Goal: Task Accomplishment & Management: Complete application form

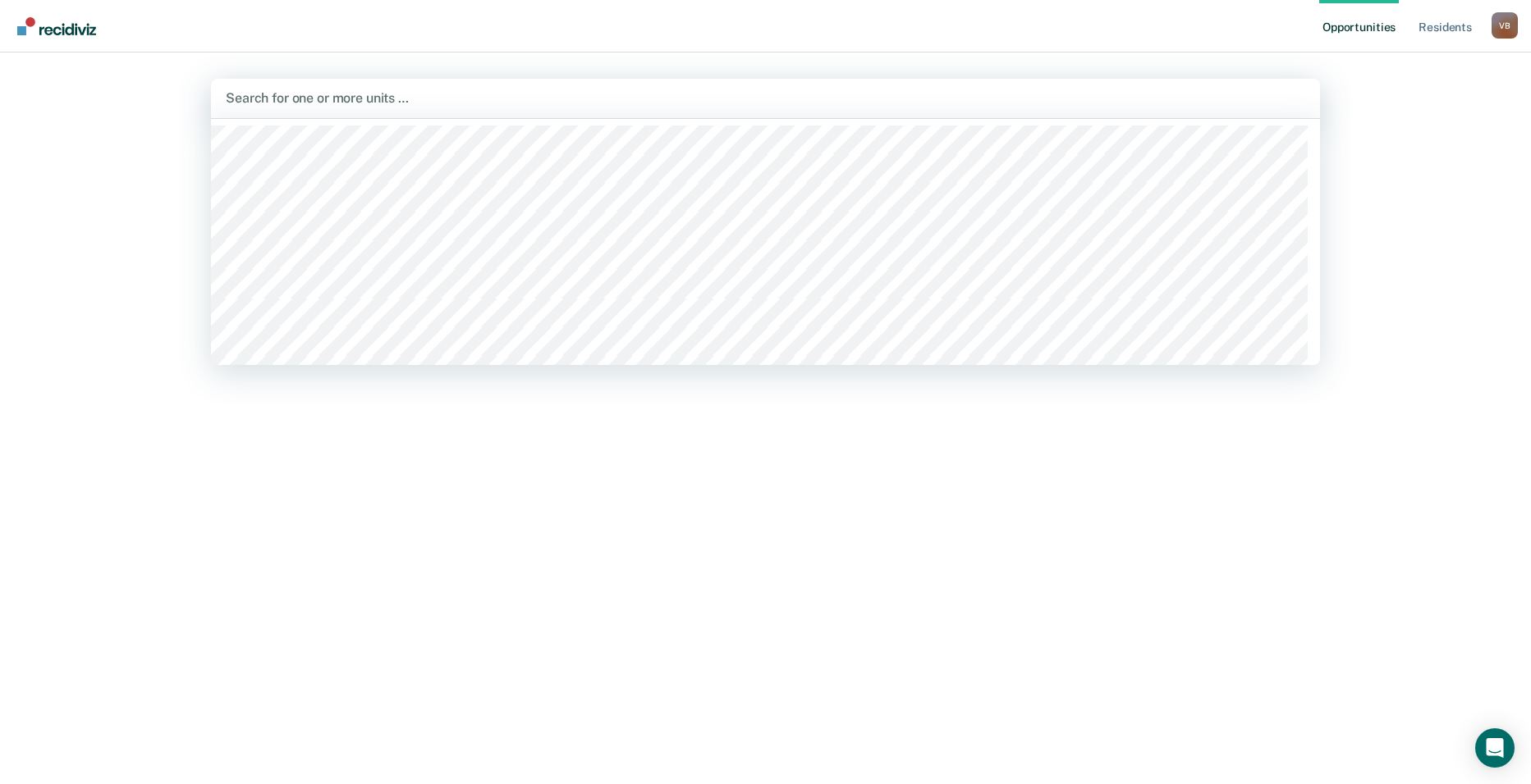
click at [249, 104] on div at bounding box center [765, 98] width 1079 height 19
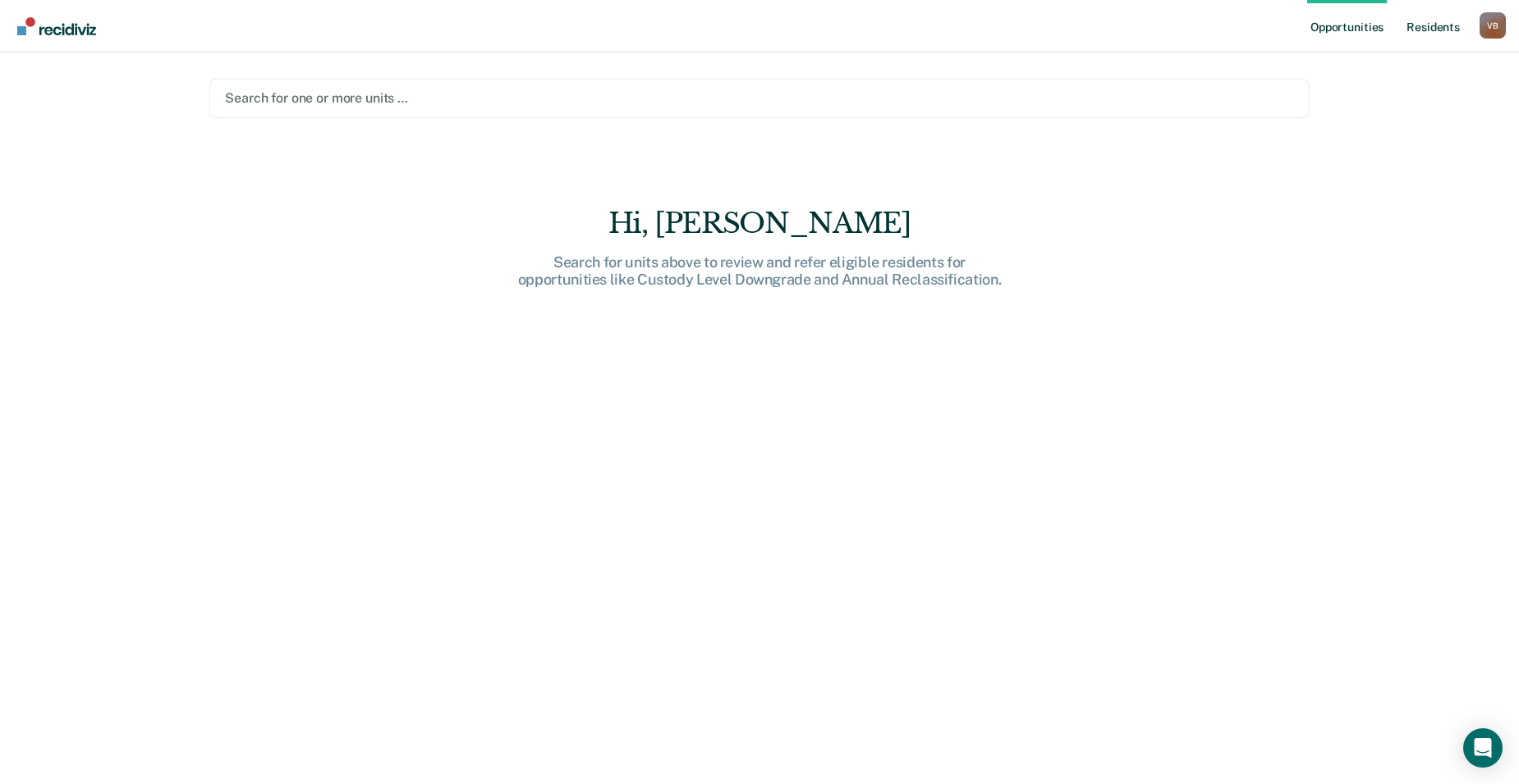
click at [1425, 27] on link "Resident s" at bounding box center [1433, 26] width 60 height 53
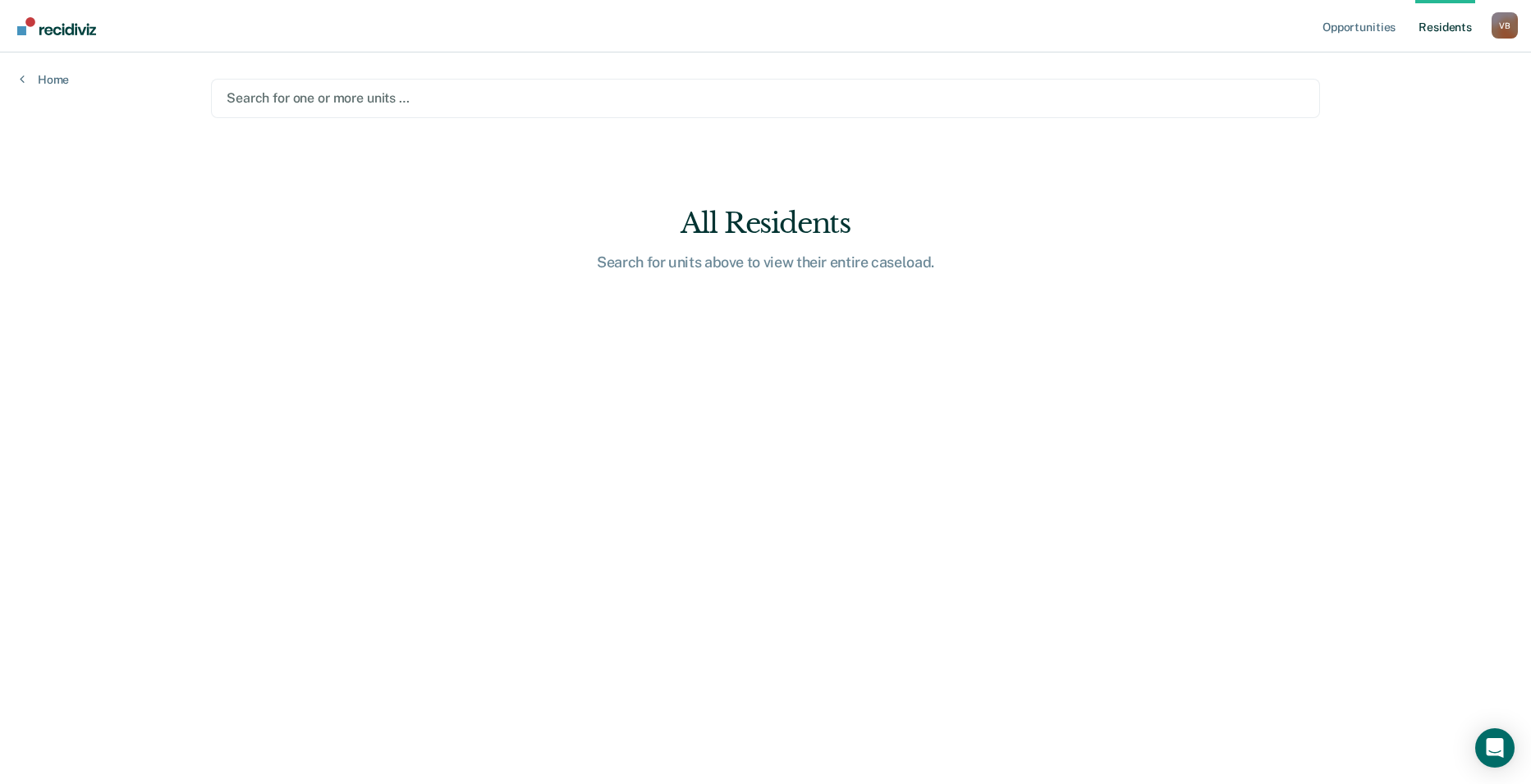
click at [259, 100] on div at bounding box center [765, 98] width 1078 height 19
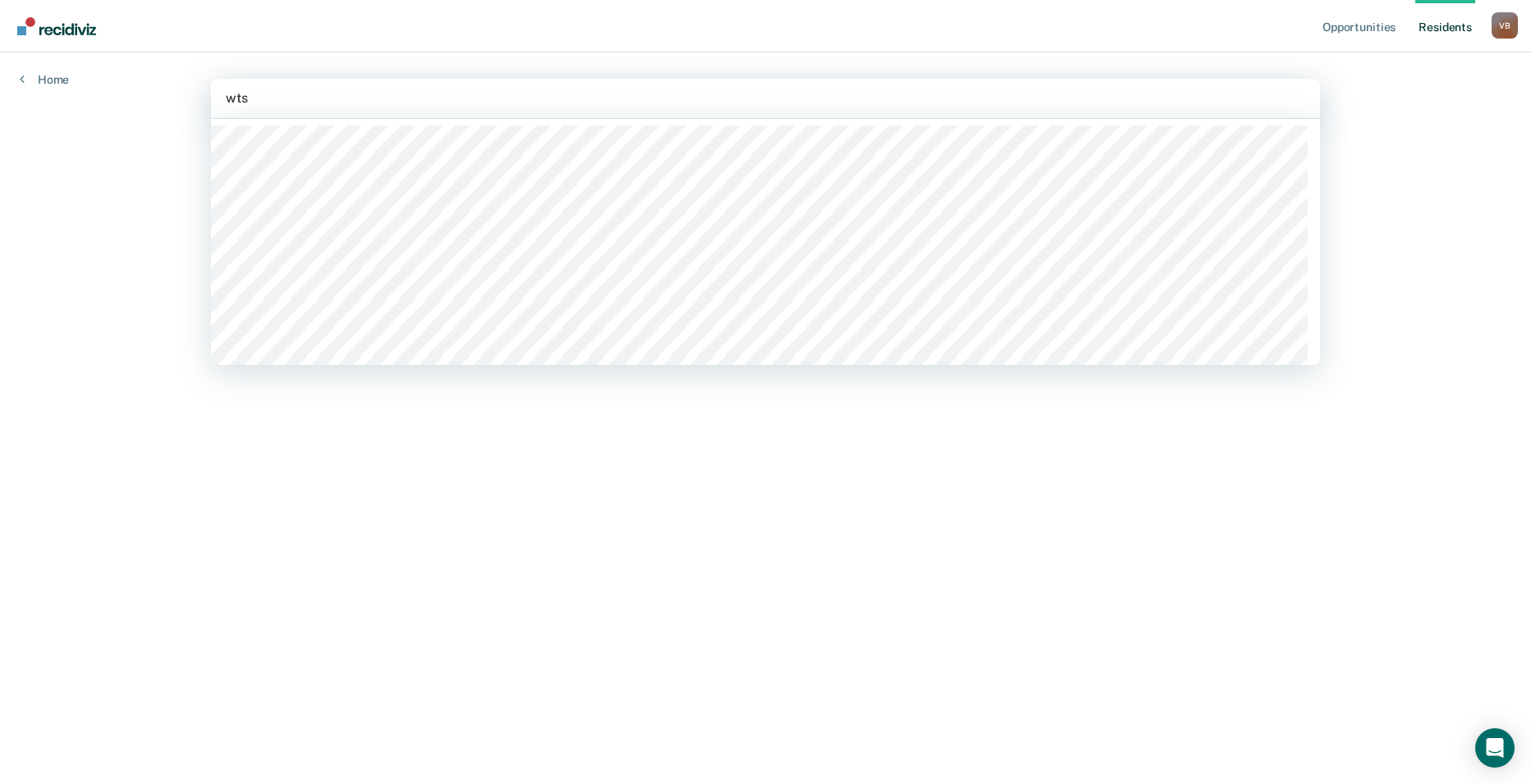
type input "wtsp"
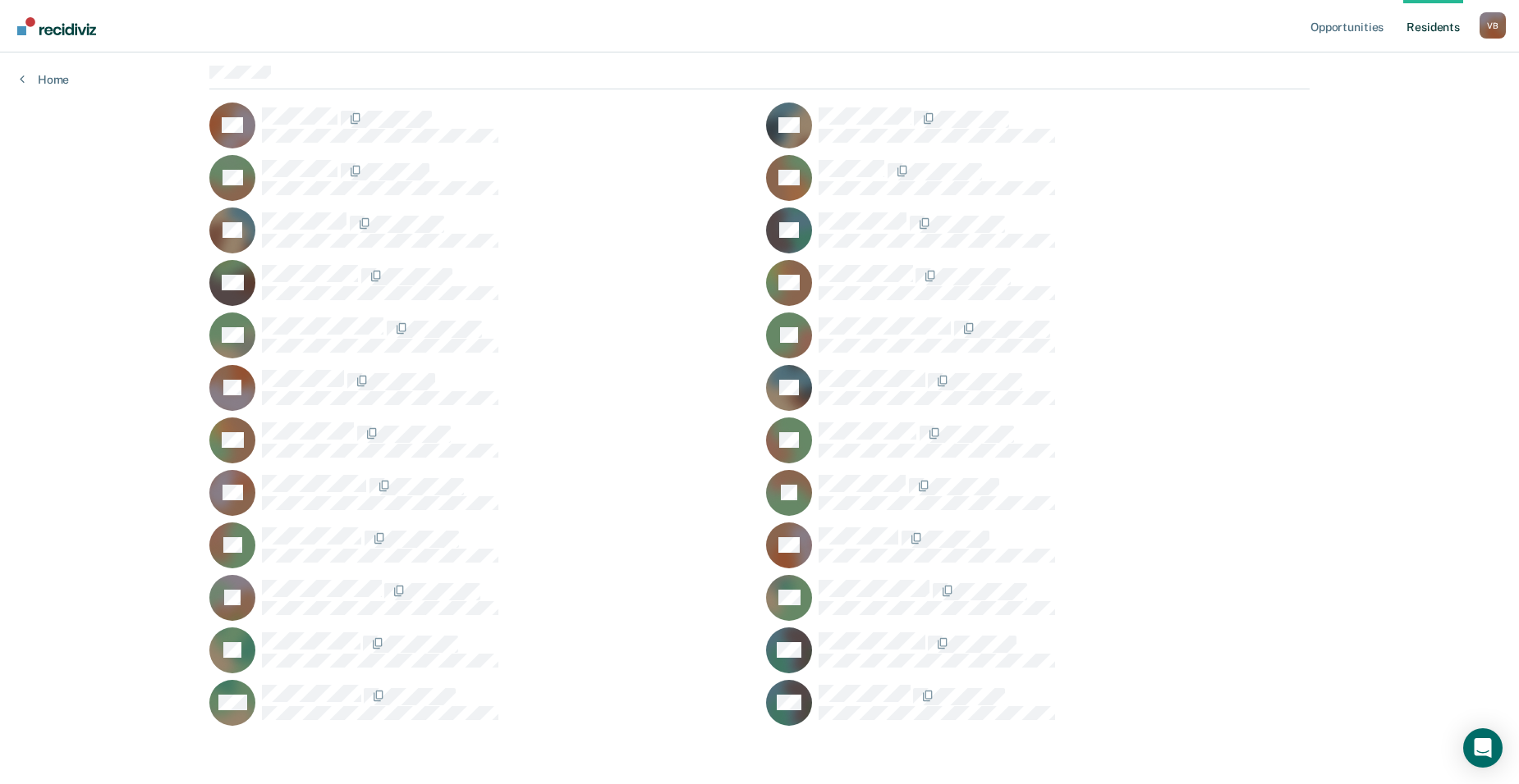
scroll to position [150, 0]
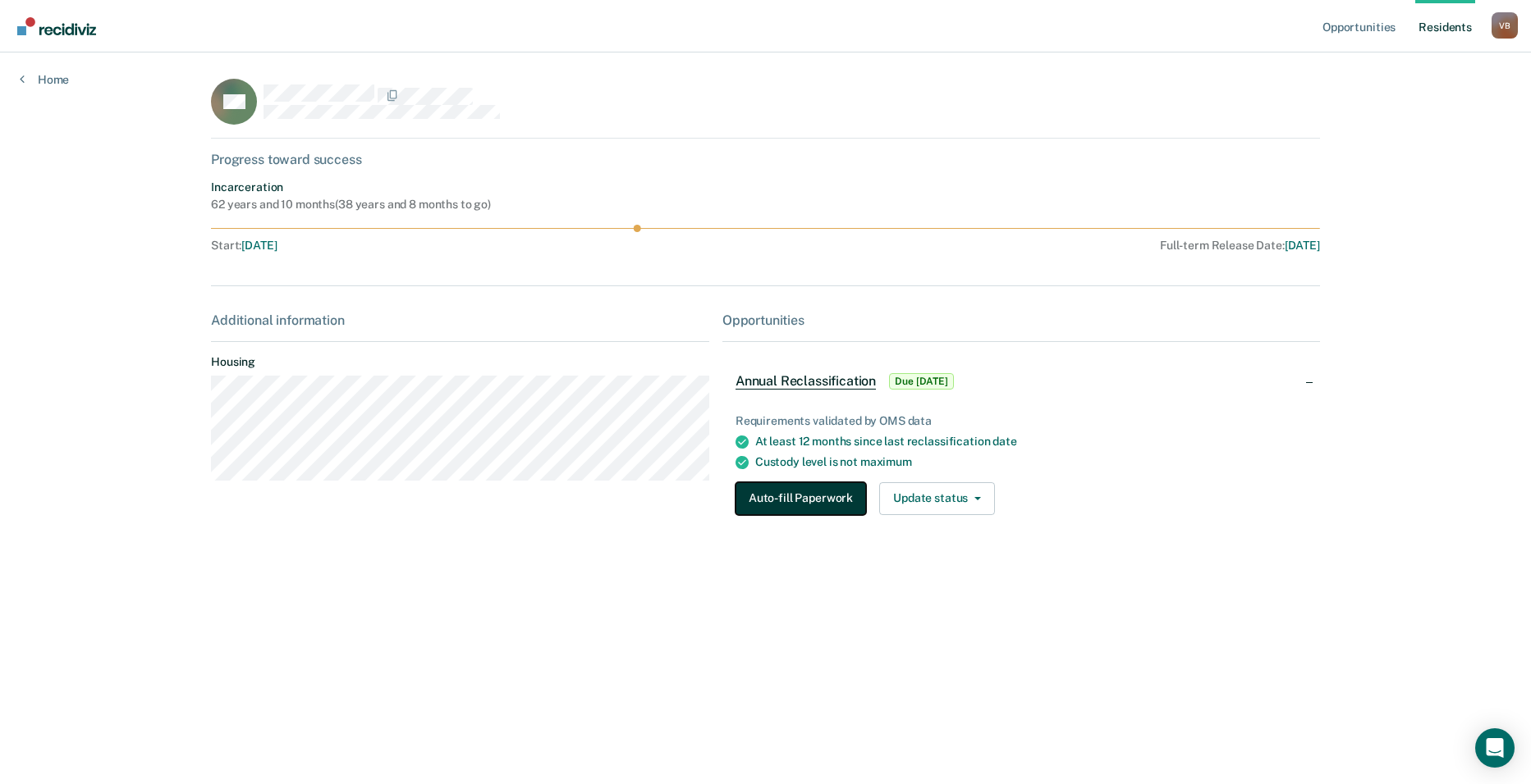
click at [840, 508] on button "Auto-fill Paperwork" at bounding box center [800, 498] width 130 height 33
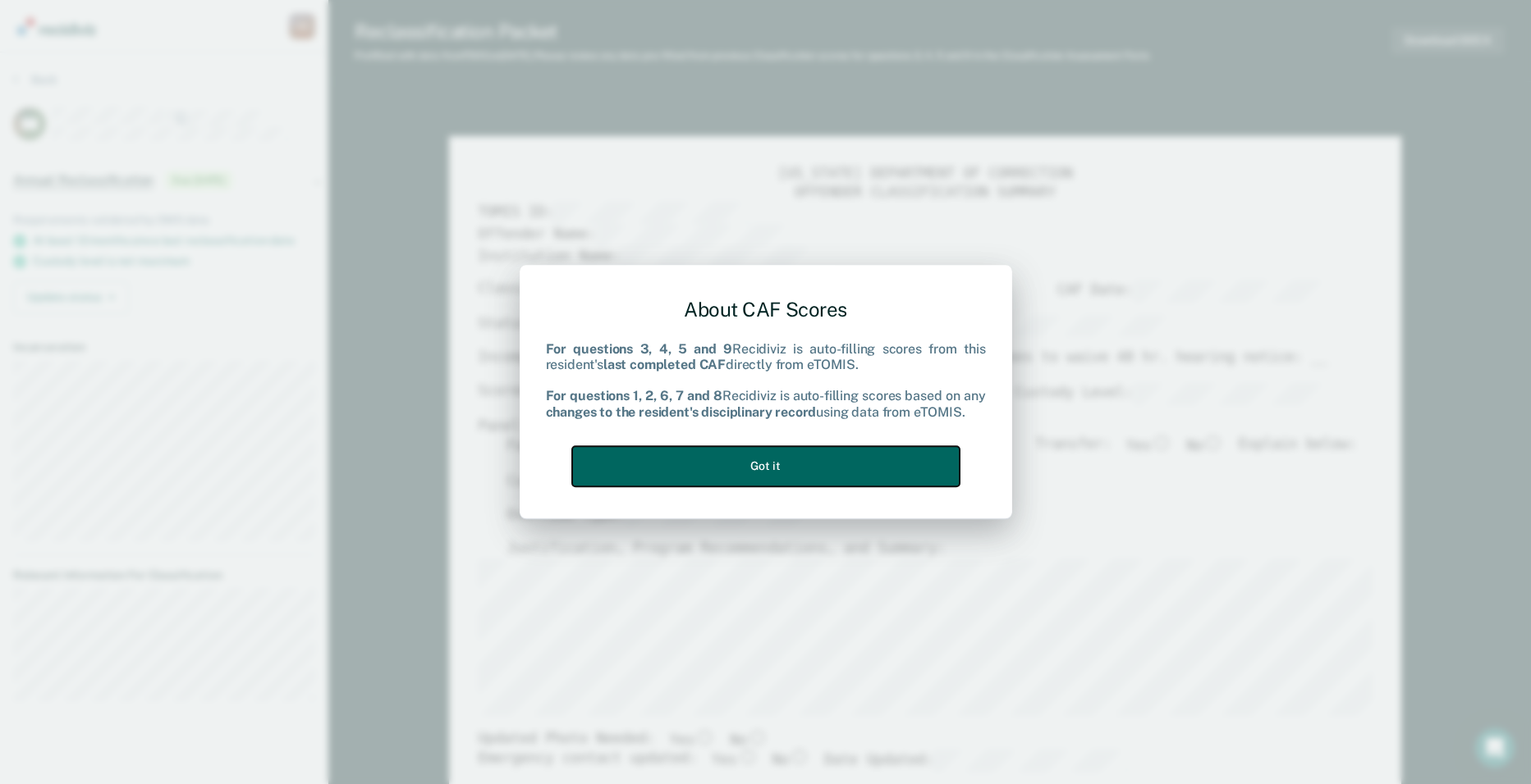
click at [771, 472] on button "Got it" at bounding box center [766, 466] width 387 height 41
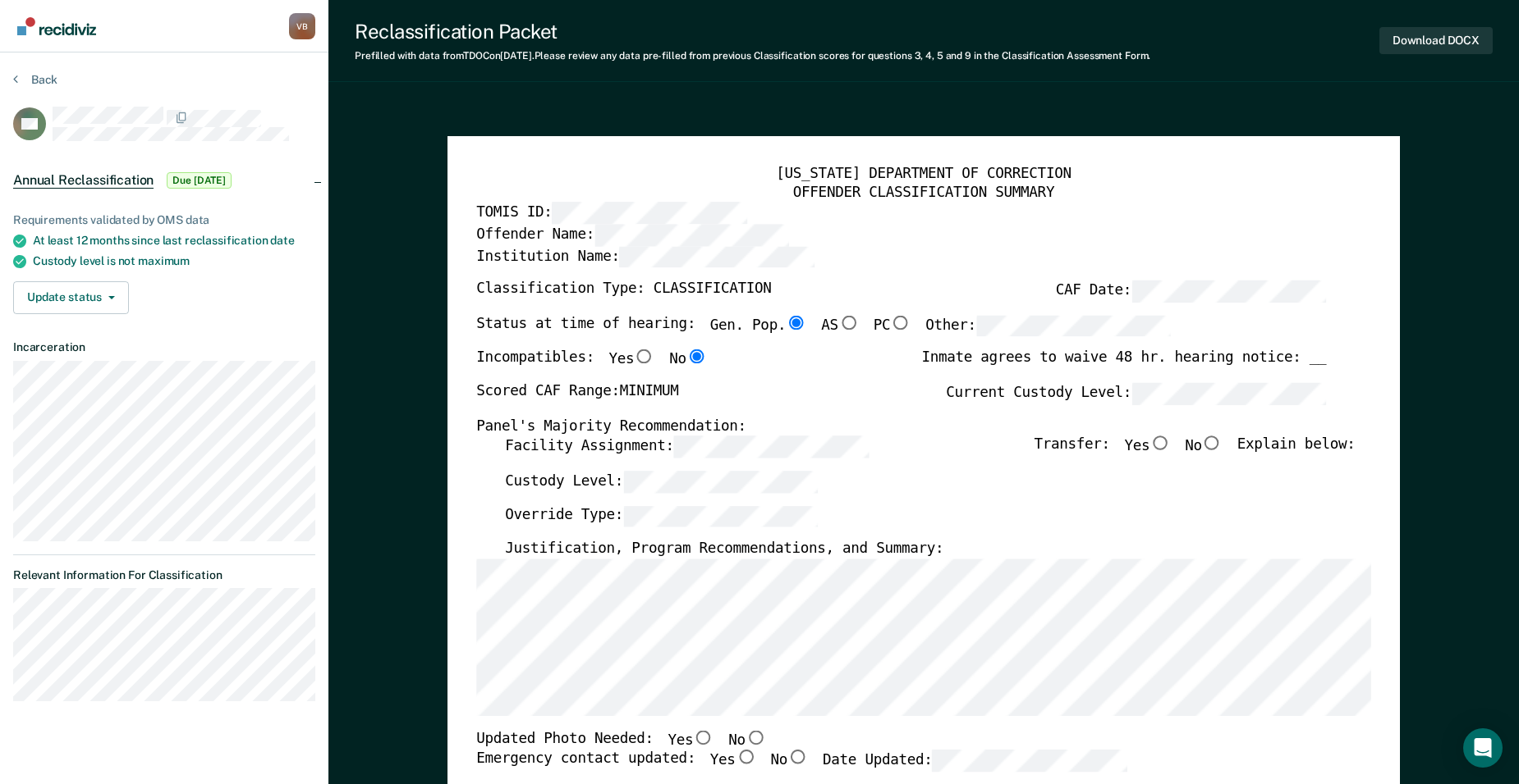
click at [634, 354] on input "Yes" at bounding box center [644, 358] width 21 height 15
type textarea "x"
radio input "true"
radio input "false"
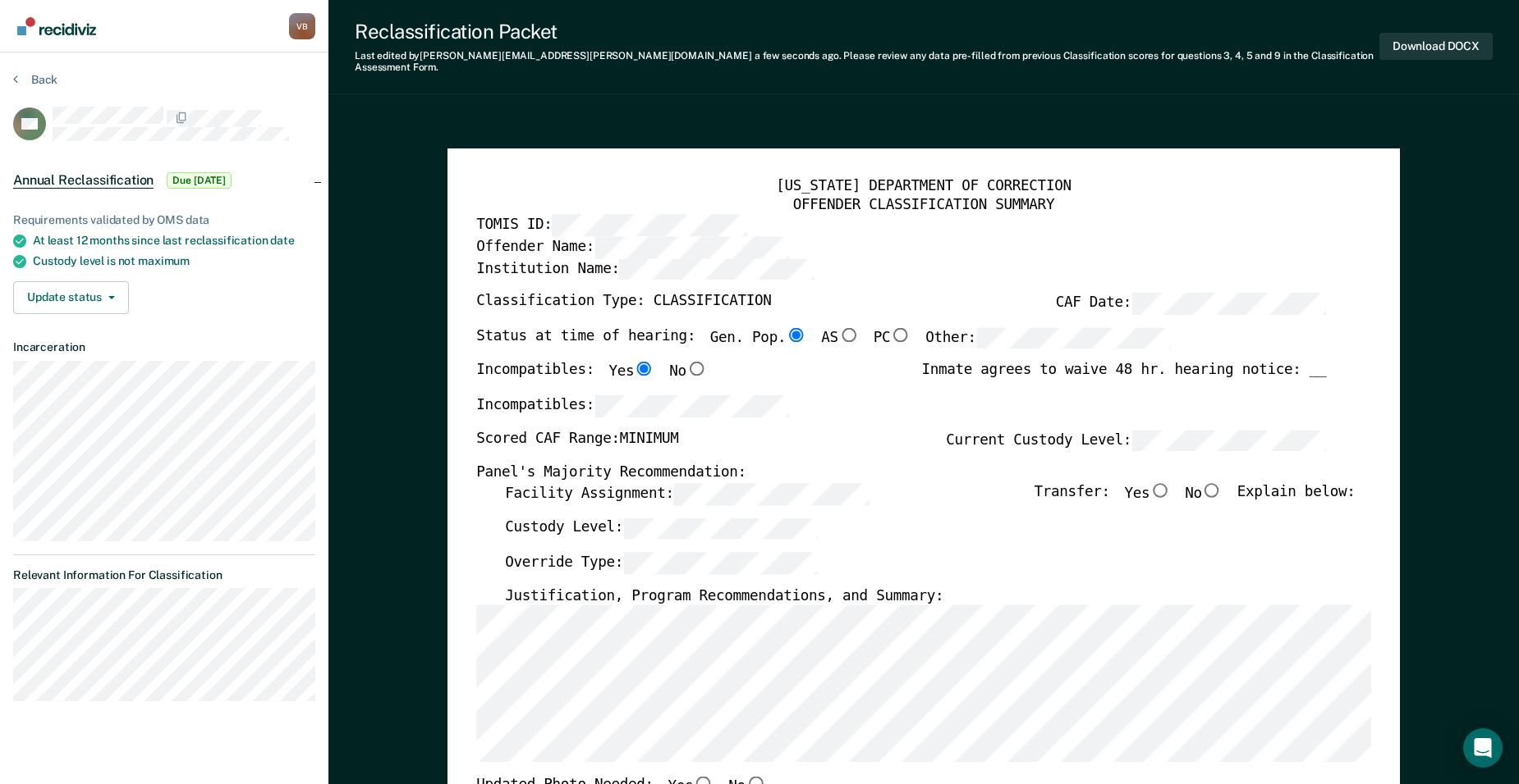
click at [862, 398] on div "Incompatibles:" at bounding box center [900, 412] width 850 height 35
click at [1223, 483] on input "No" at bounding box center [1213, 491] width 21 height 15
type textarea "x"
radio input "true"
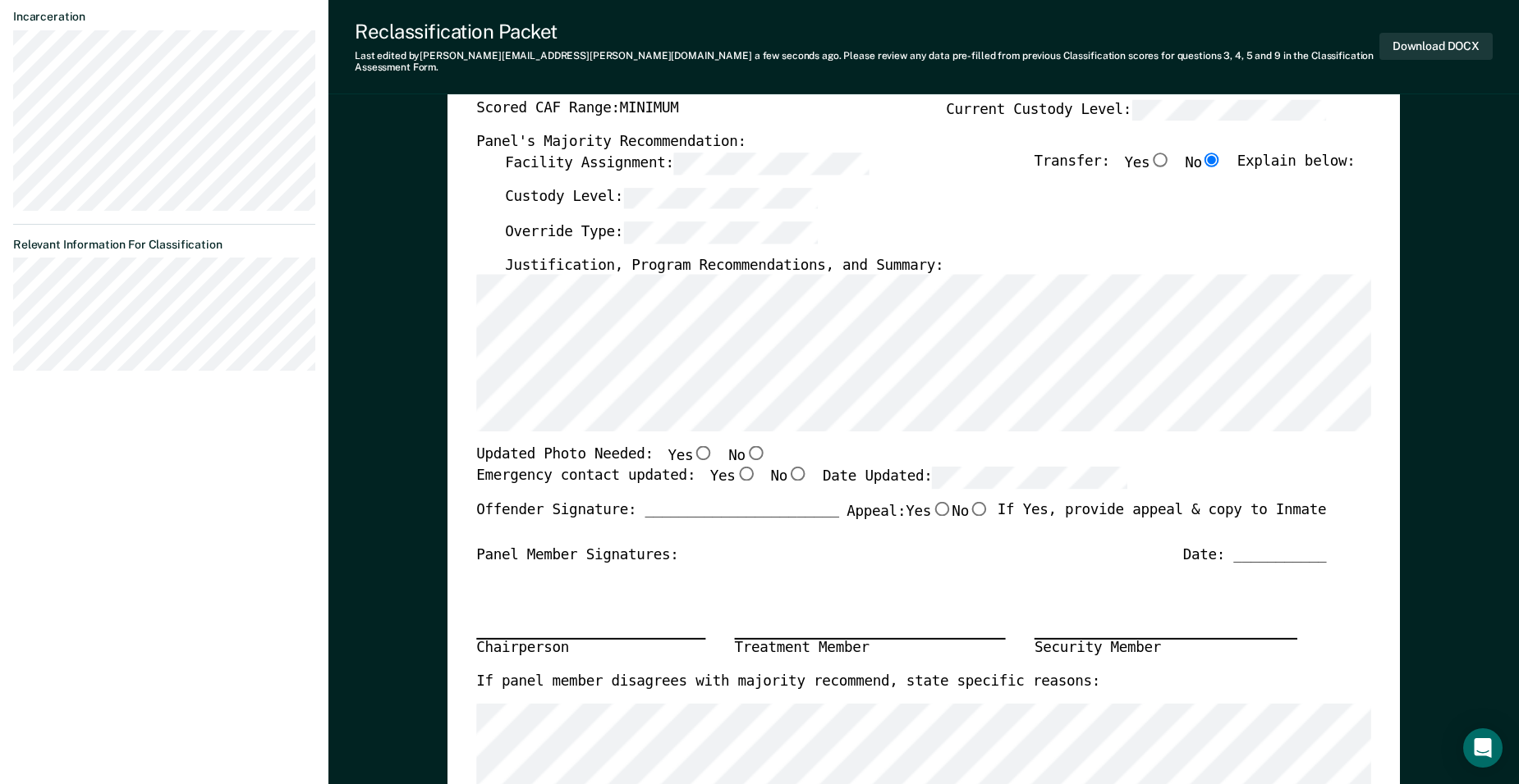
scroll to position [337, 0]
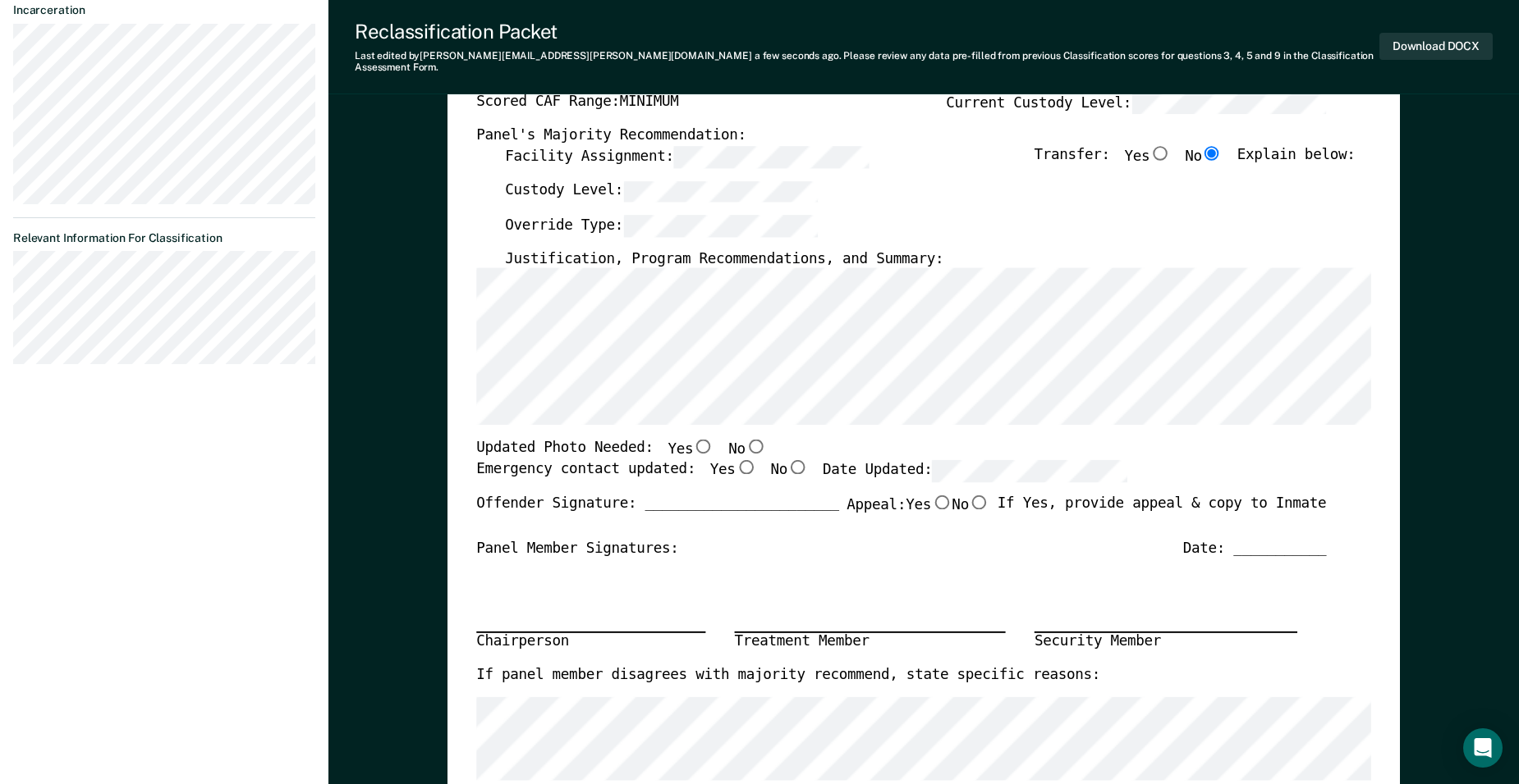
click at [746, 440] on input "No" at bounding box center [756, 448] width 21 height 15
type textarea "x"
radio input "true"
click at [735, 461] on input "Yes" at bounding box center [746, 468] width 21 height 15
type textarea "x"
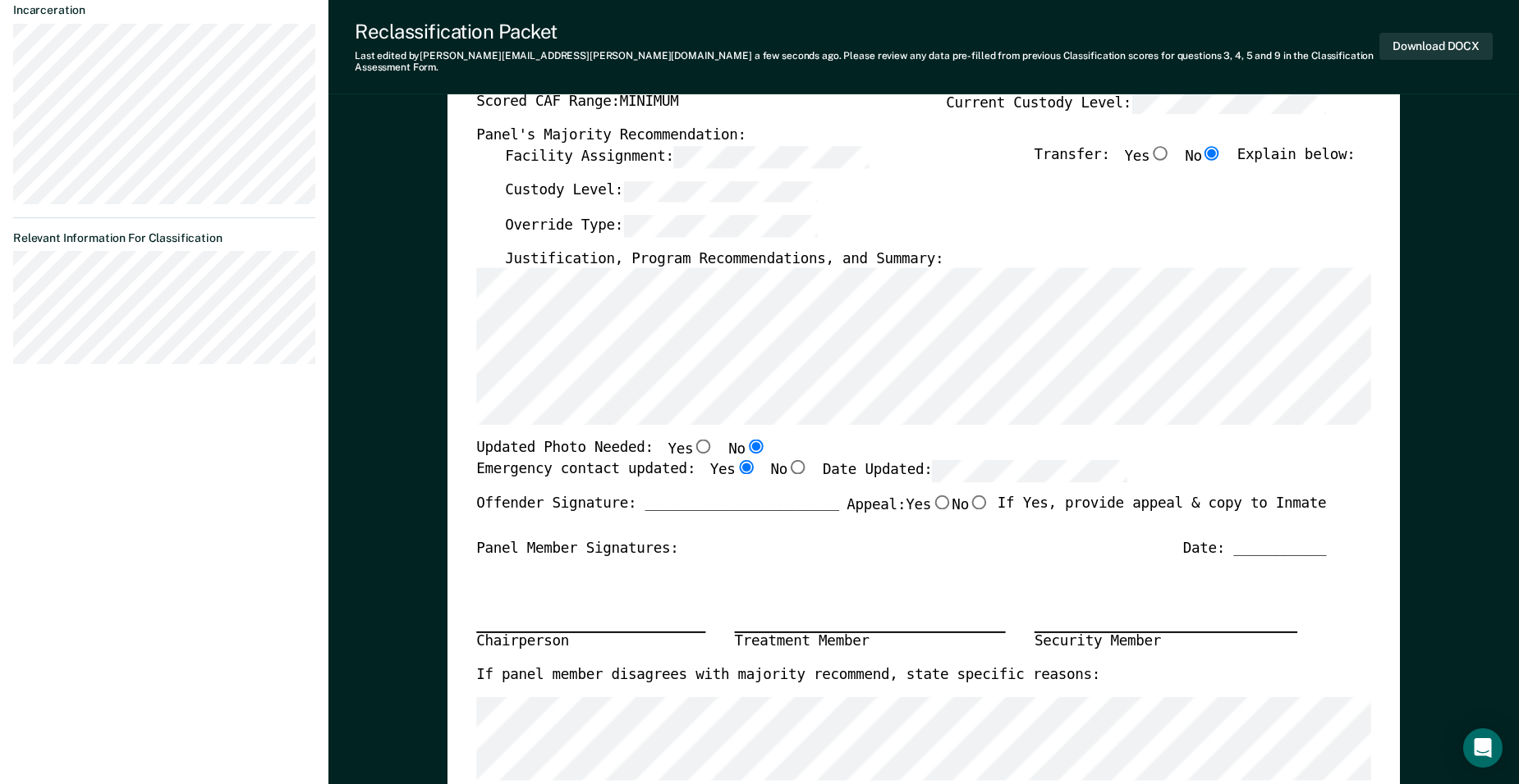
radio input "true"
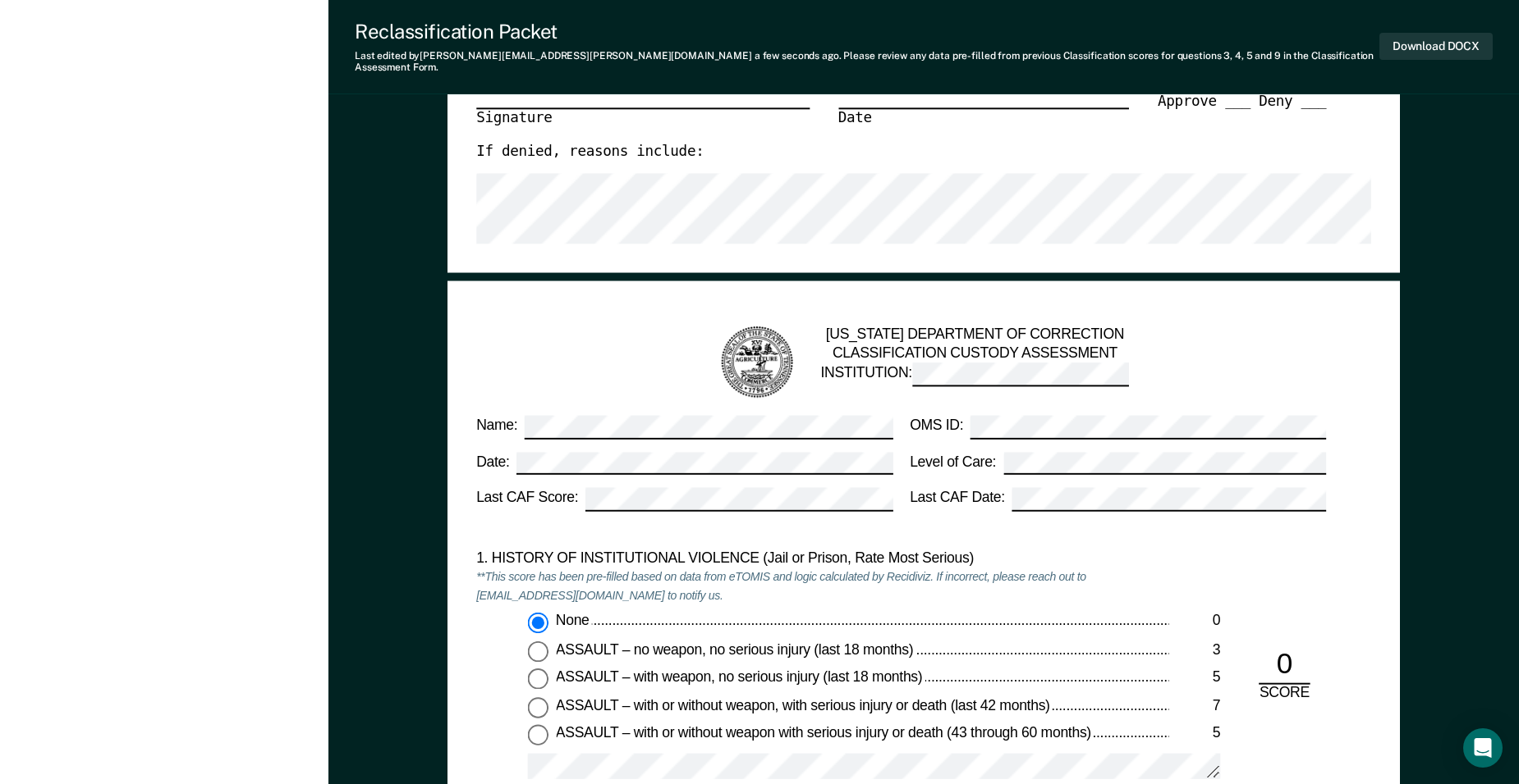
scroll to position [1122, 0]
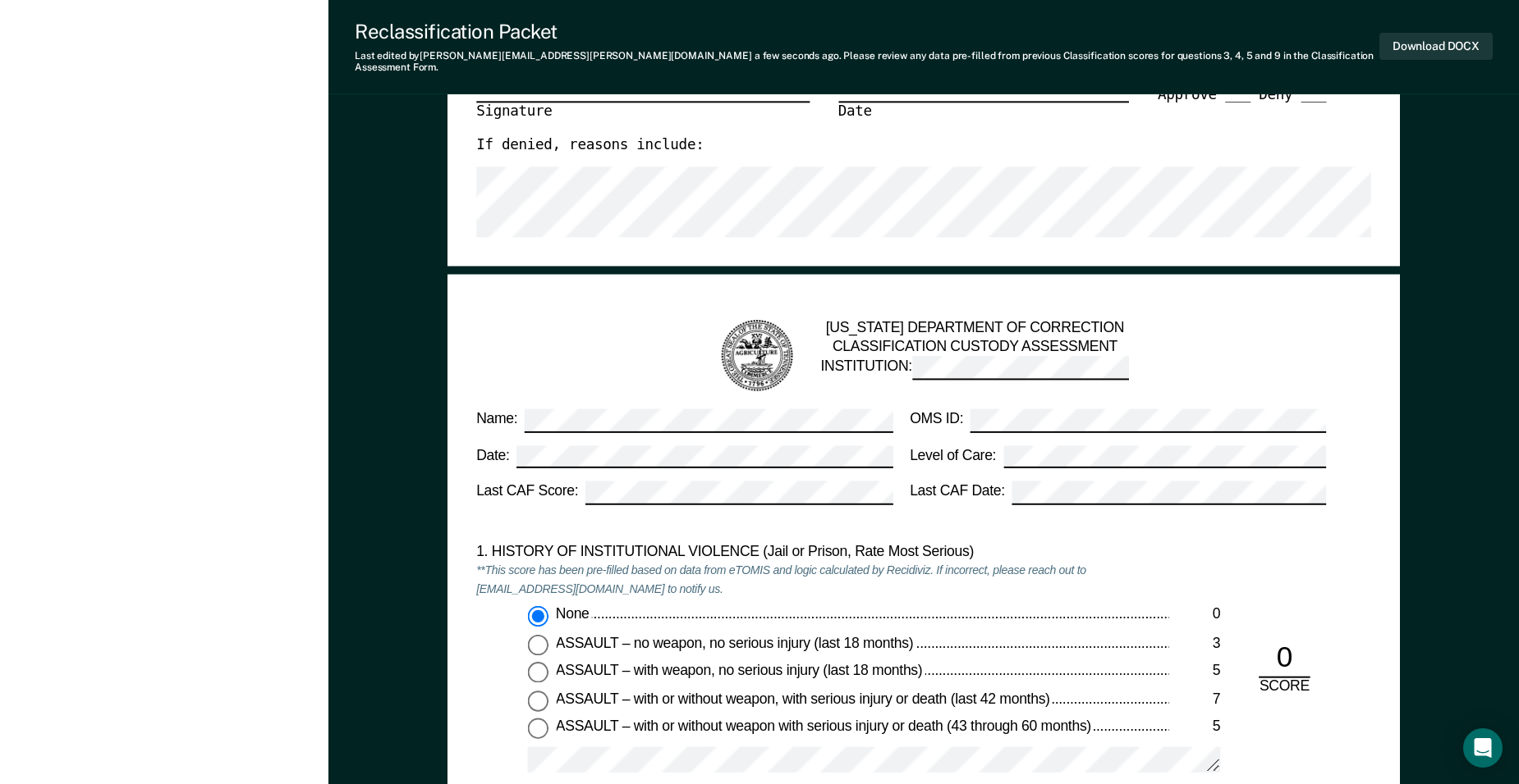
click at [1298, 568] on div "1. HISTORY OF INSTITUTIONAL VIOLENCE (Jail or Prison, Rate Most Serious) **This…" at bounding box center [923, 668] width 895 height 251
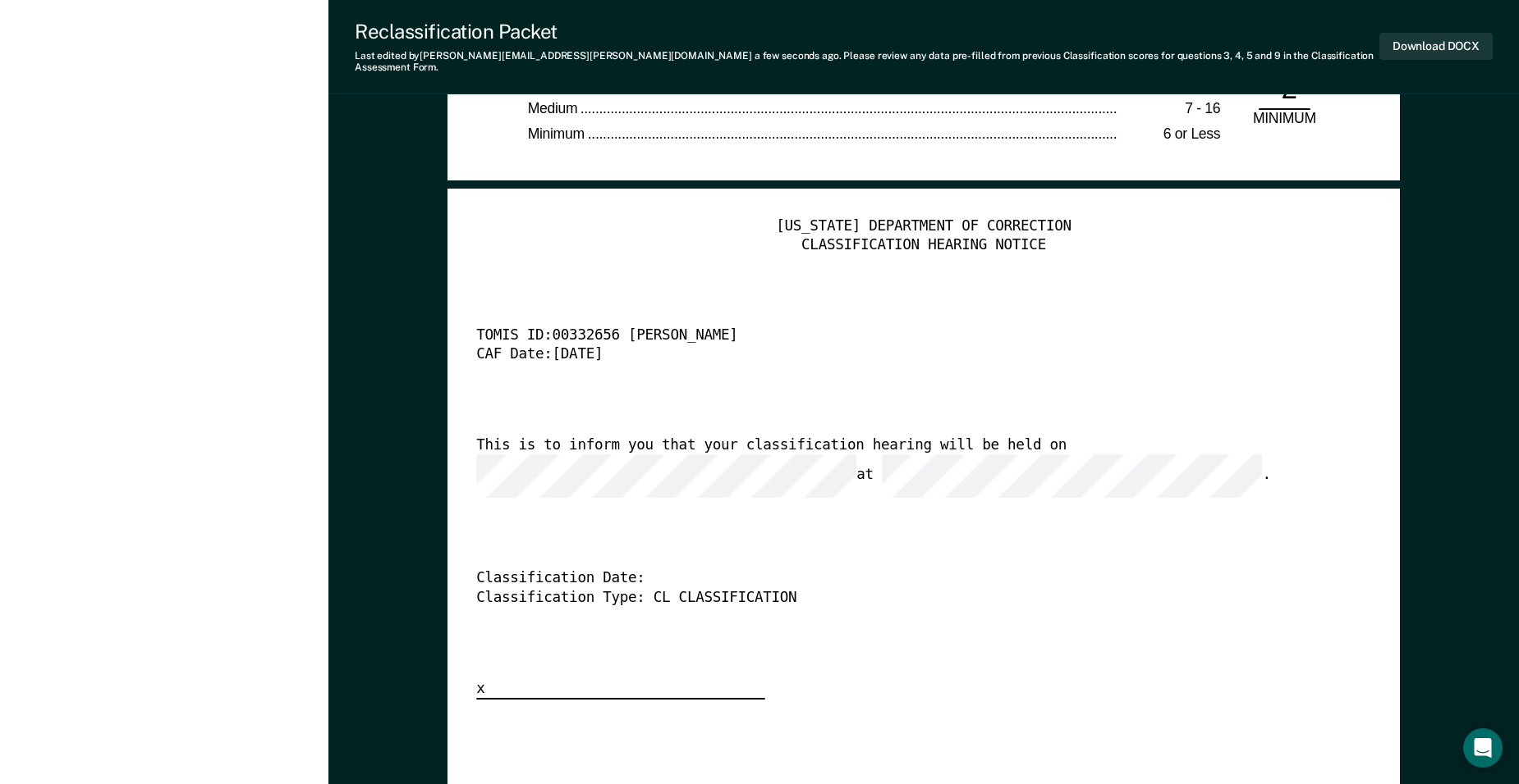
scroll to position [0, 0]
click at [960, 524] on div "TENNESSEE DEPARTMENT OF CORRECTION CLASSIFICATION HEARING NOTICE TOMIS ID: 0033…" at bounding box center [923, 459] width 895 height 482
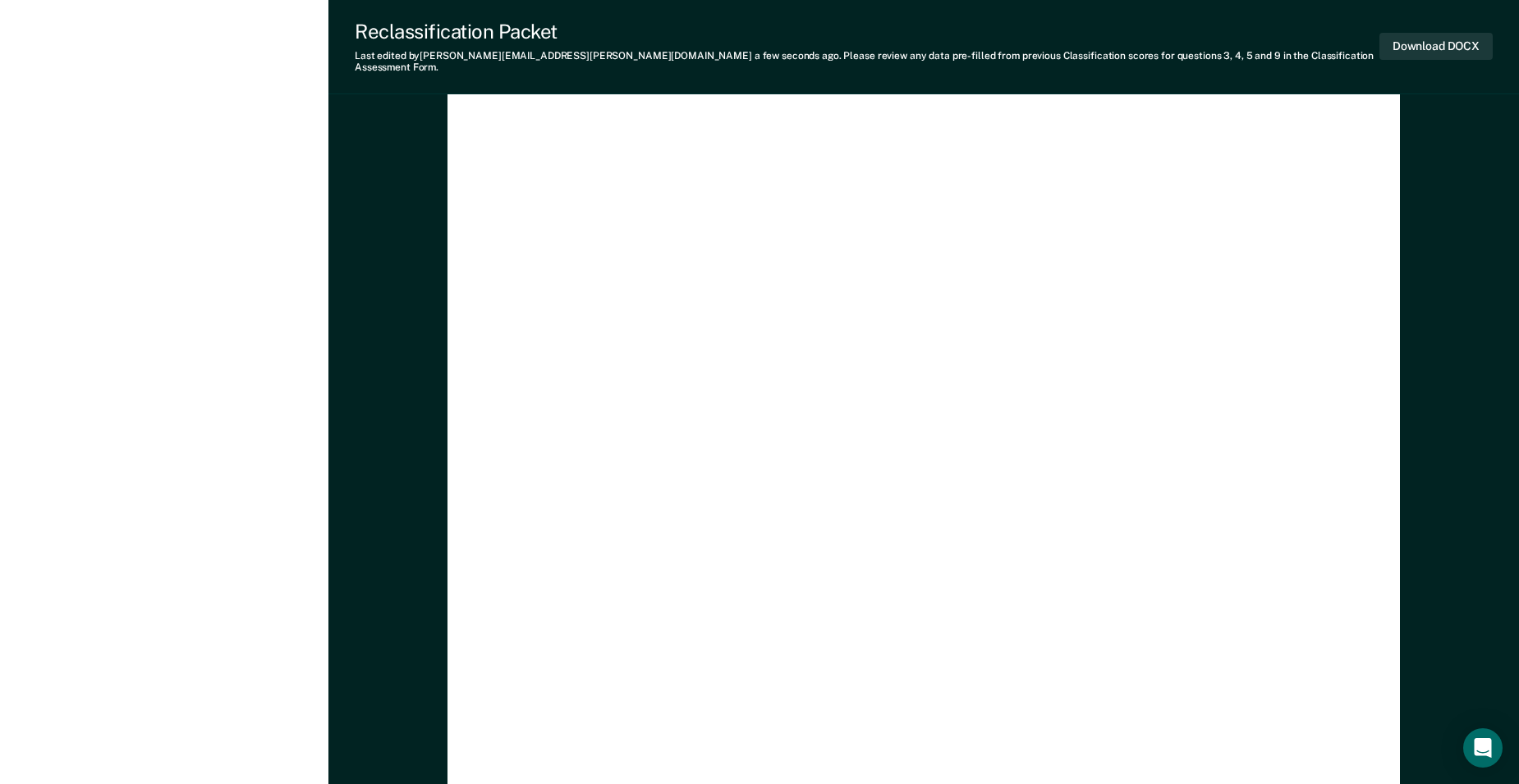
scroll to position [4375, 0]
click at [1440, 38] on button "Download DOCX" at bounding box center [1436, 46] width 113 height 27
type textarea "x"
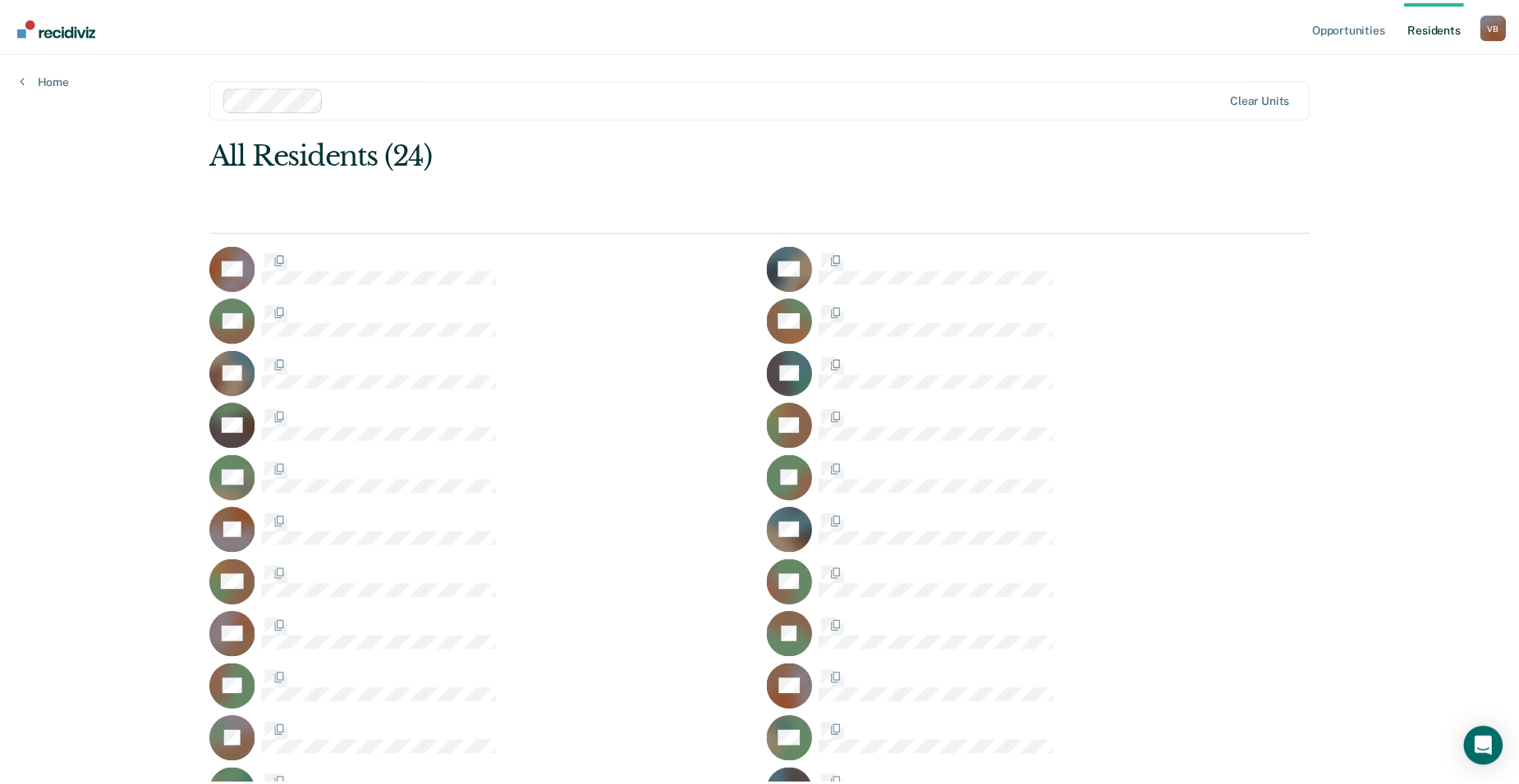
scroll to position [150, 0]
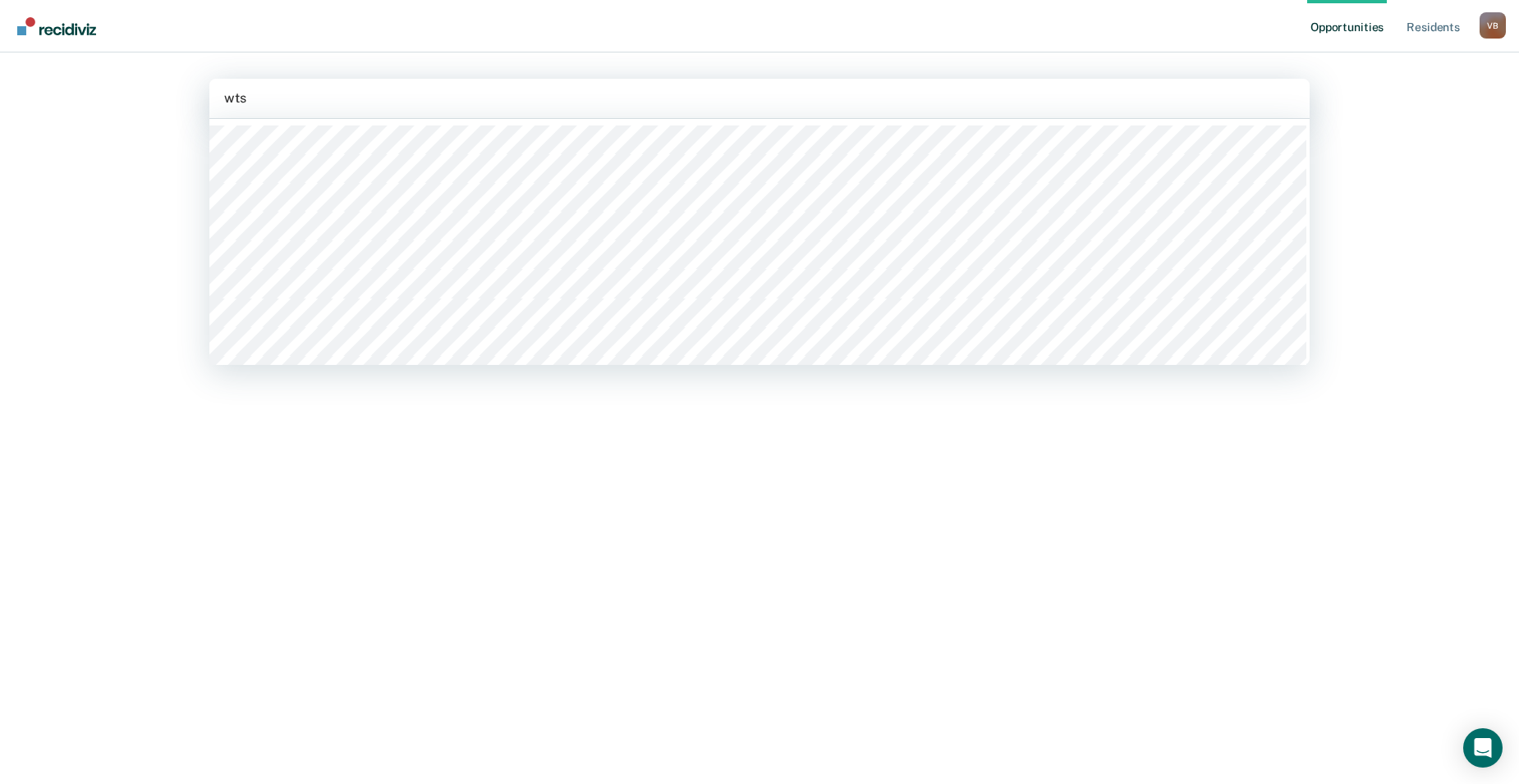
type input "wtsp"
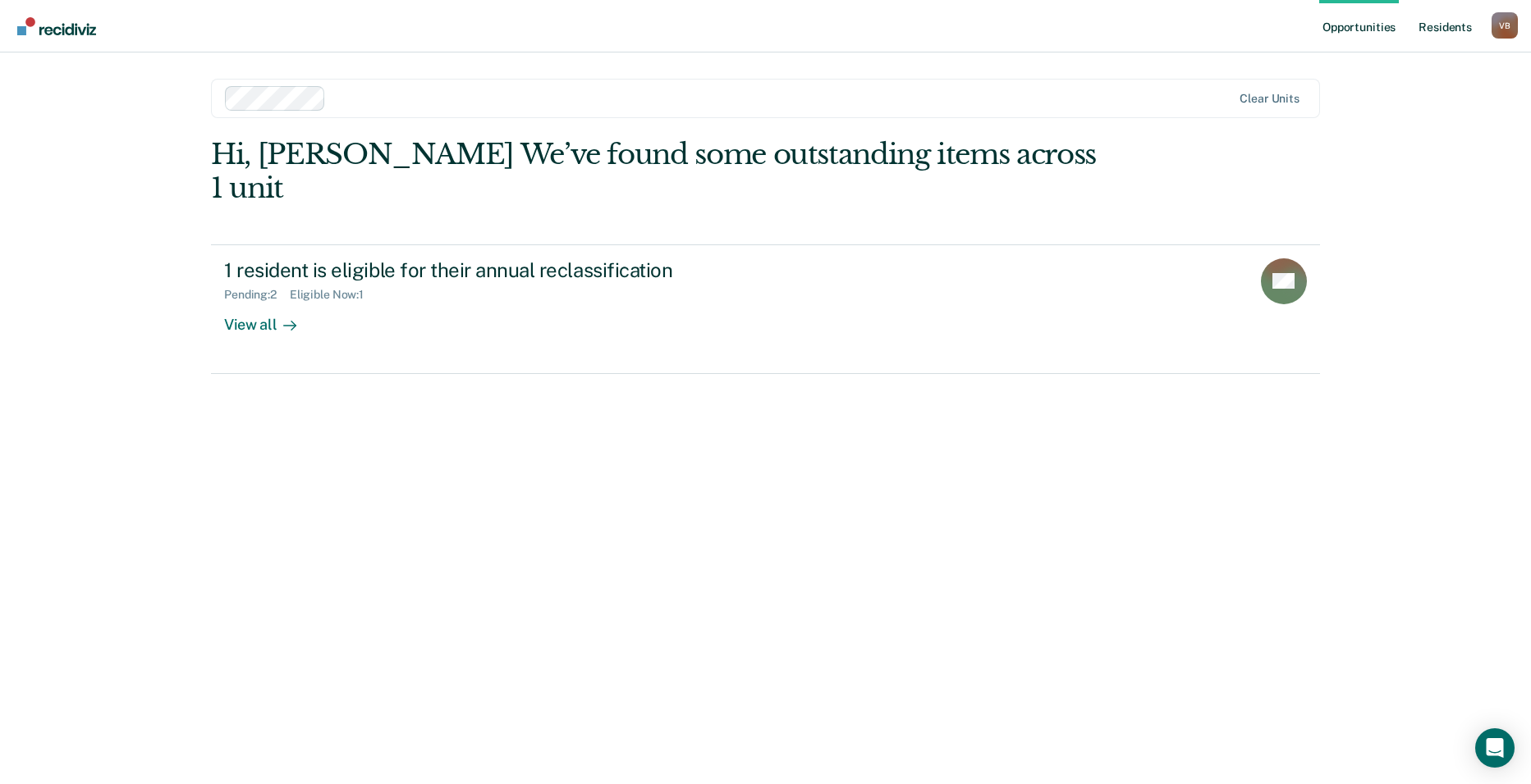
click at [1424, 25] on link "Resident s" at bounding box center [1445, 26] width 60 height 53
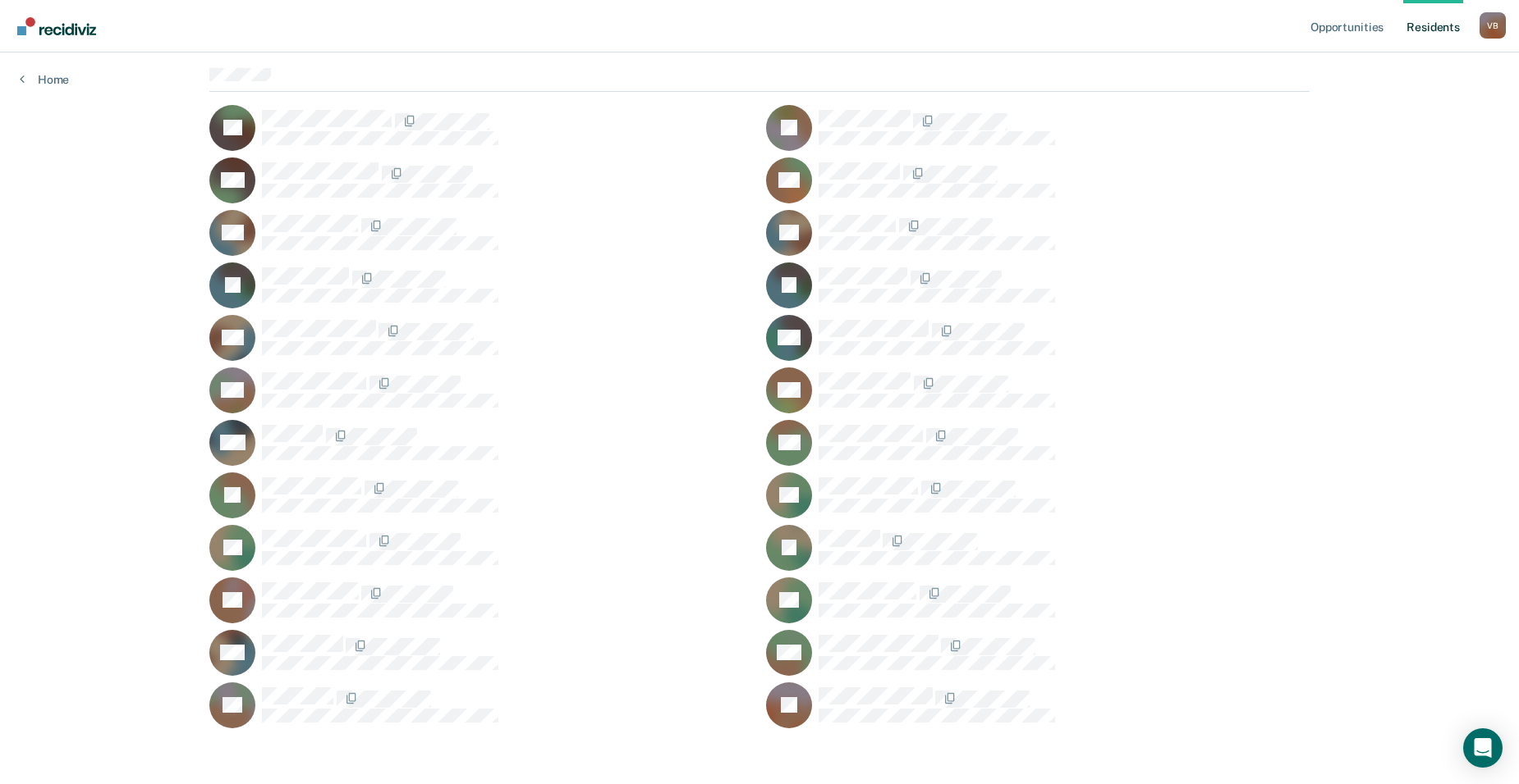
scroll to position [150, 0]
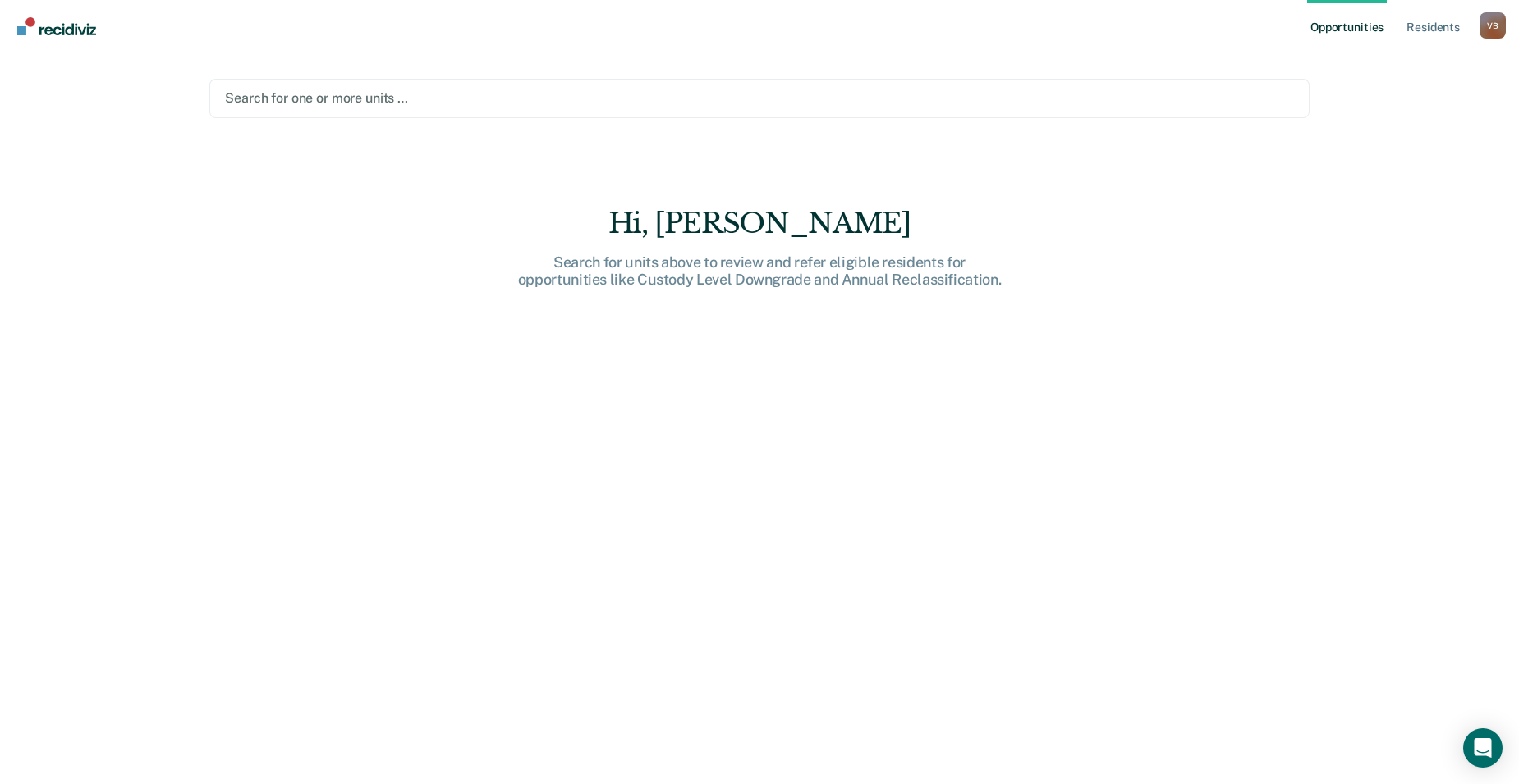
click at [266, 92] on div at bounding box center [760, 98] width 1069 height 19
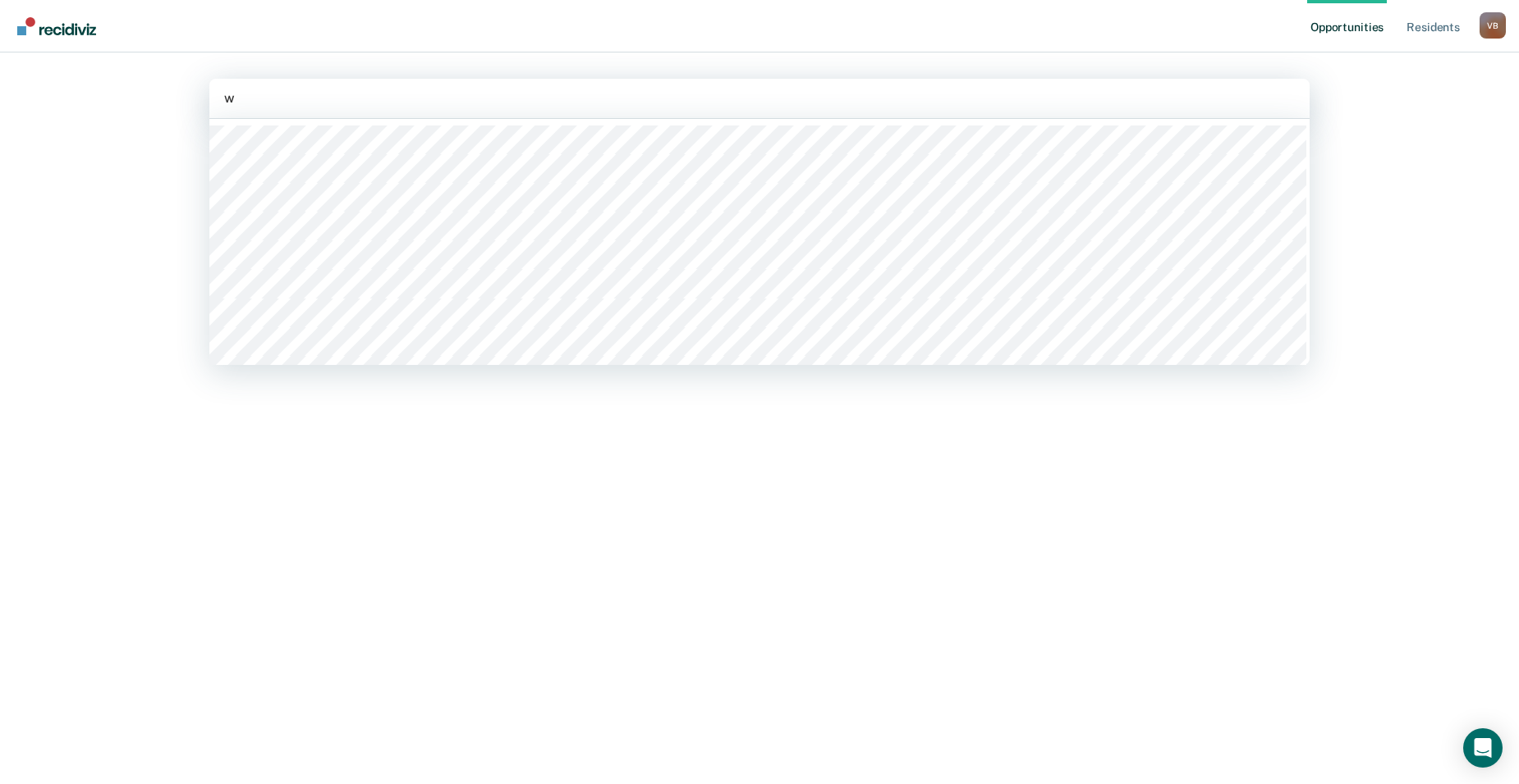
type input "wt"
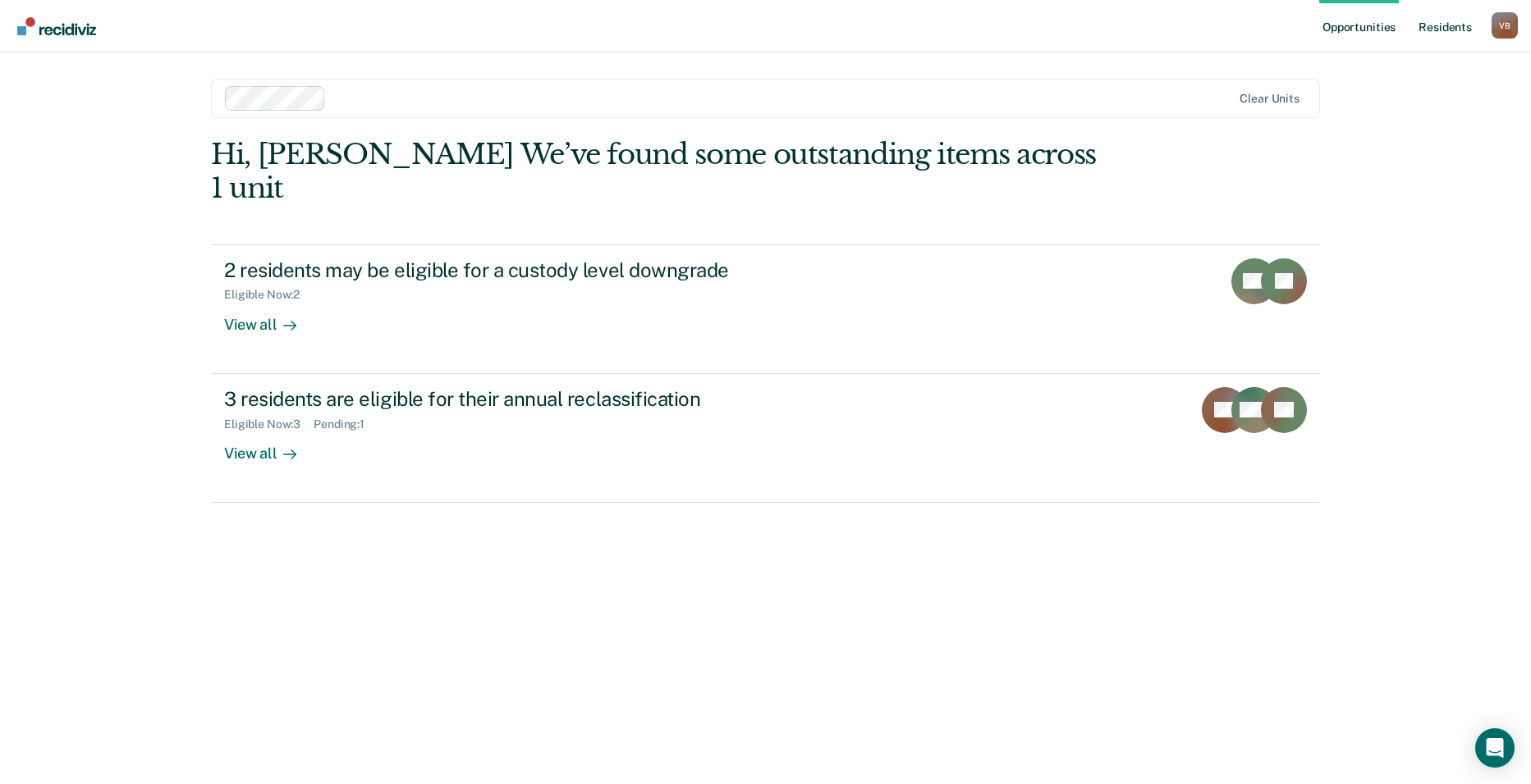
click at [1444, 23] on link "Resident s" at bounding box center [1445, 26] width 60 height 53
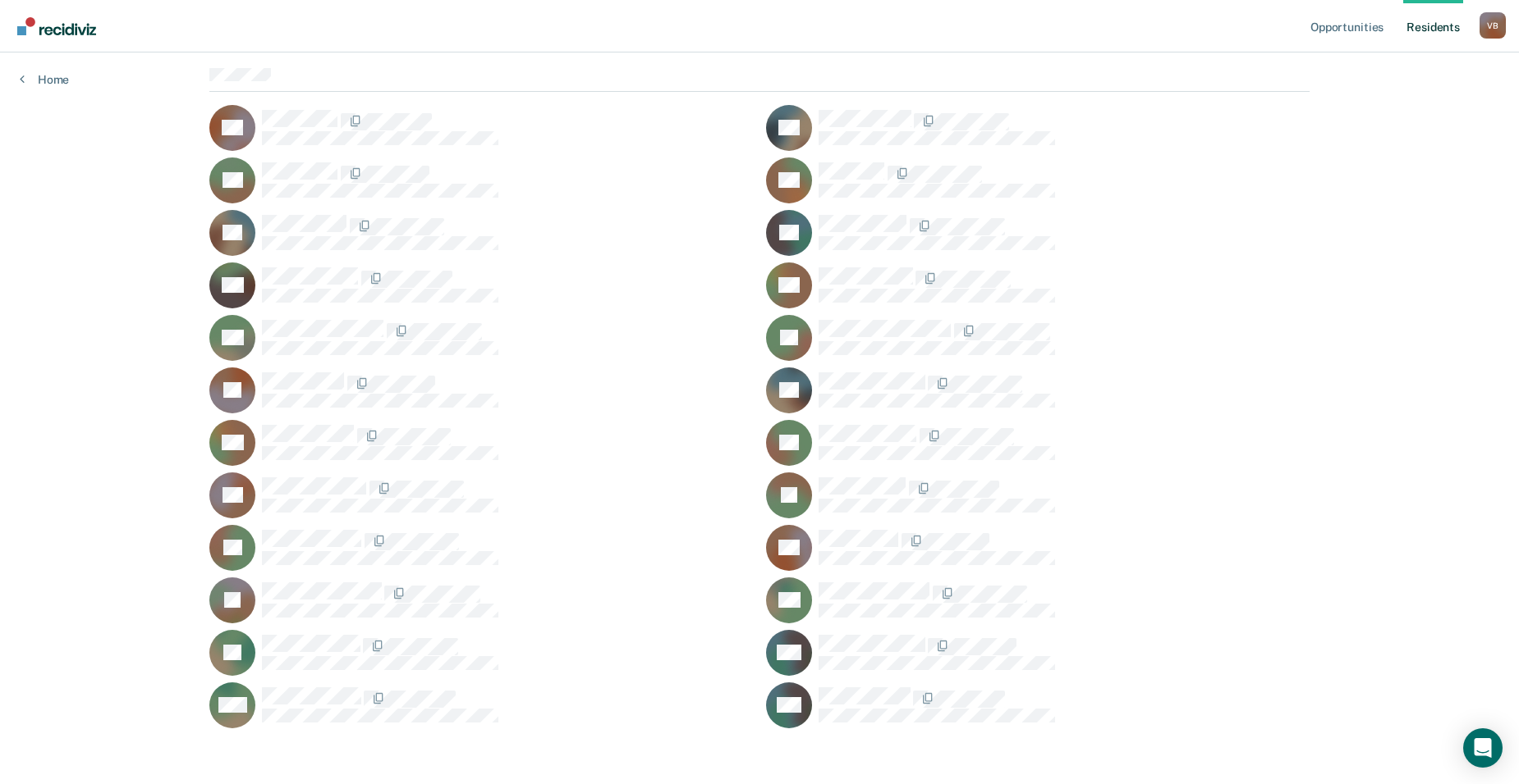
scroll to position [150, 0]
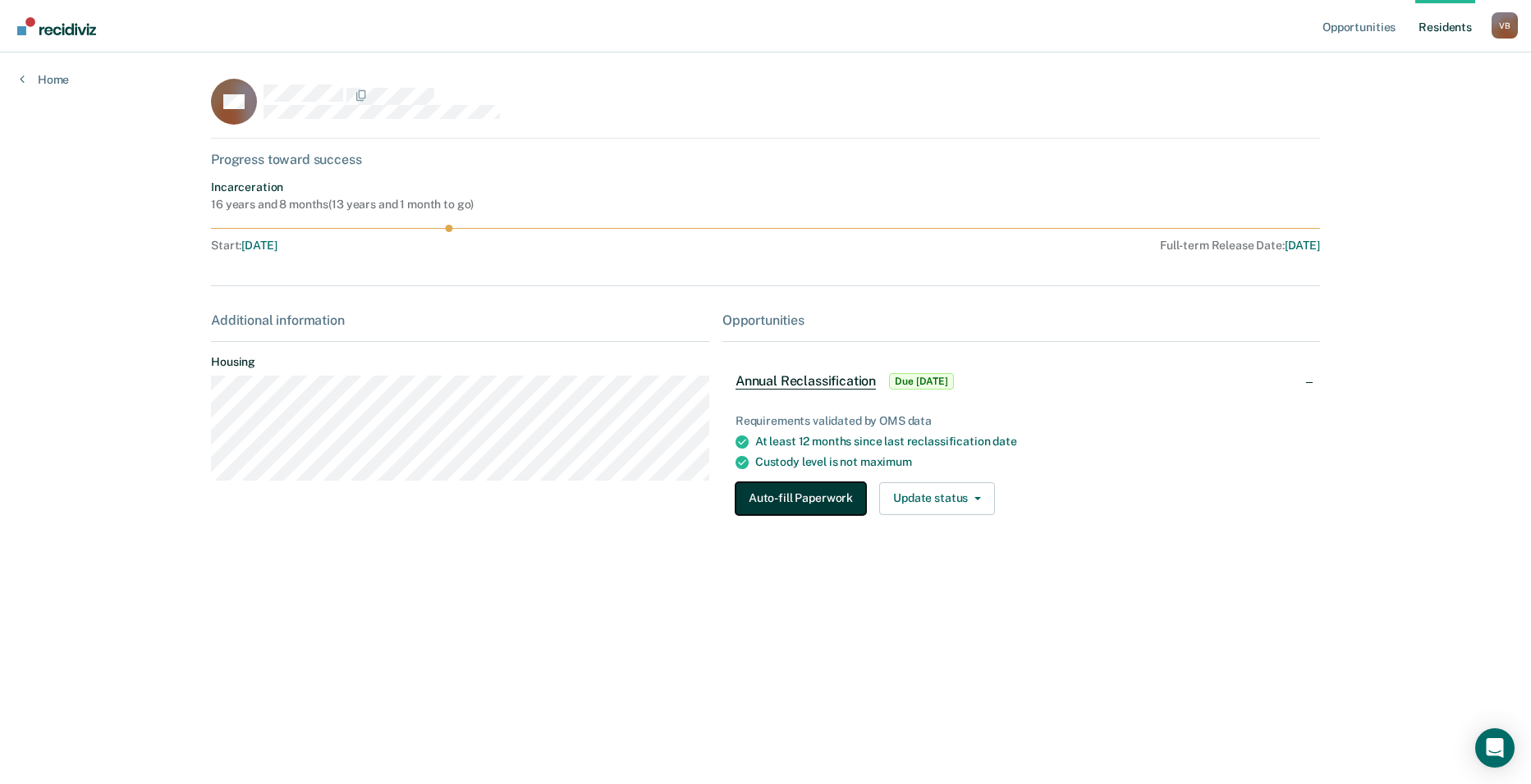
click at [840, 498] on button "Auto-fill Paperwork" at bounding box center [800, 498] width 130 height 33
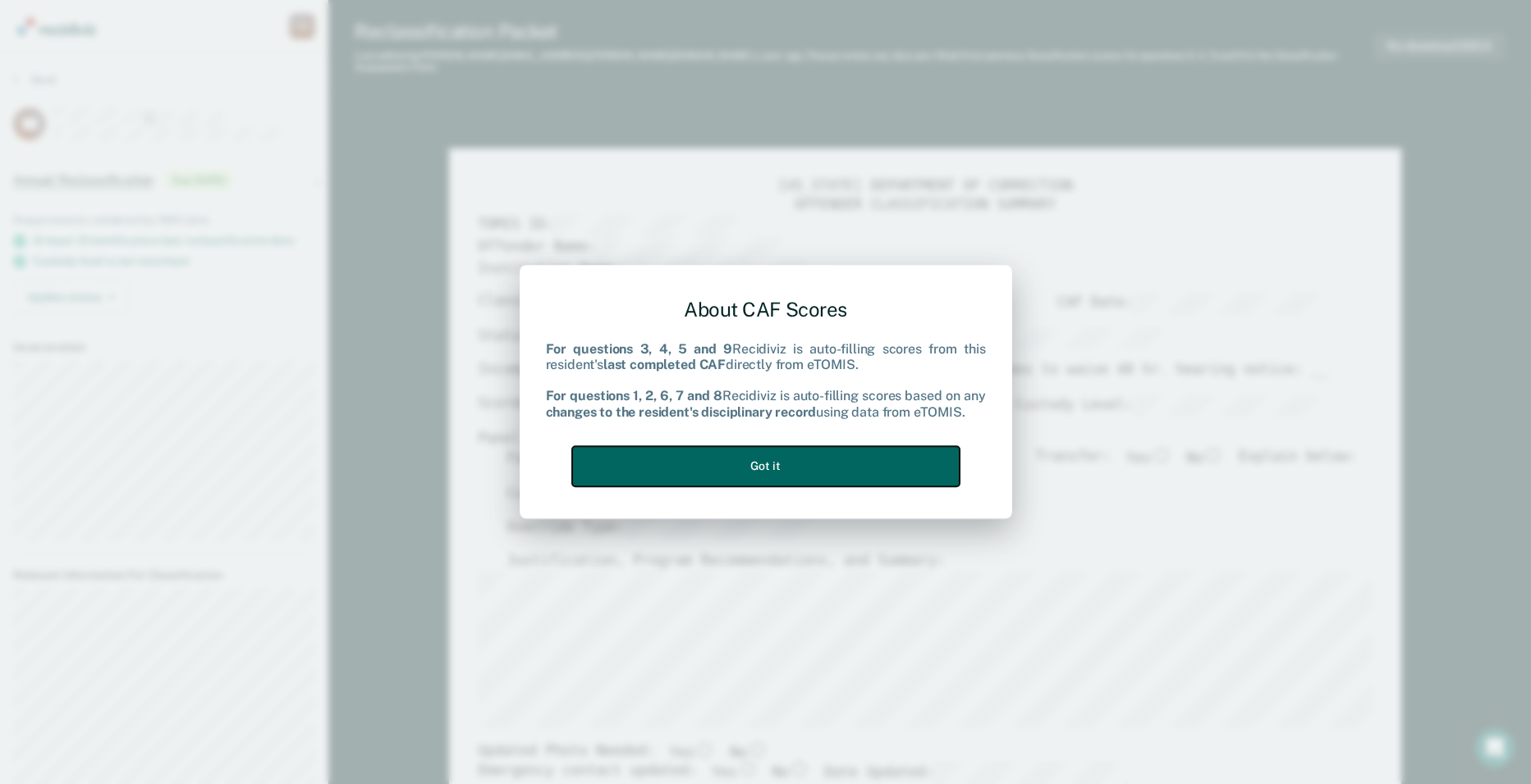
click at [846, 471] on button "Got it" at bounding box center [766, 466] width 387 height 41
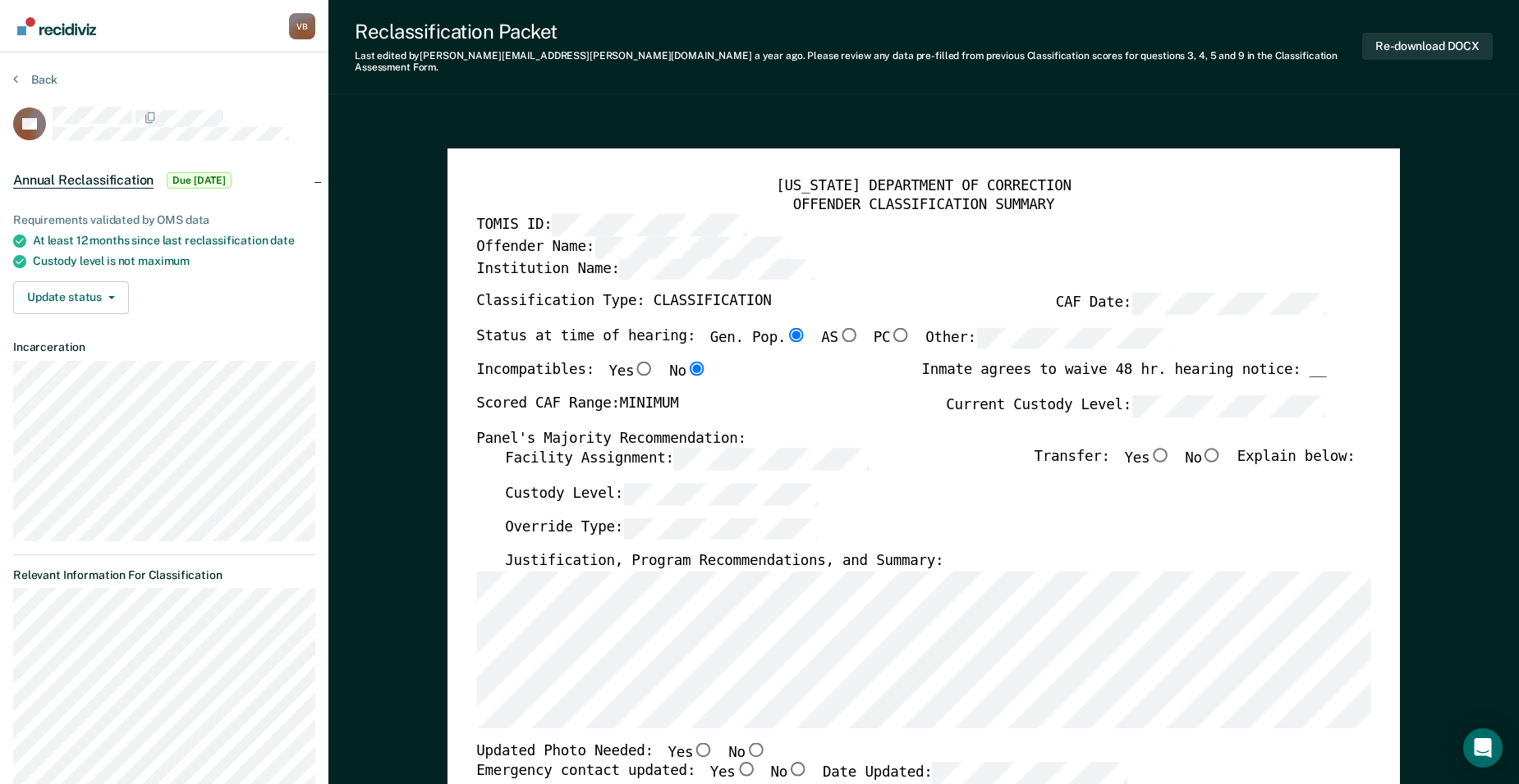
click at [828, 406] on div "Scored CAF Range: MINIMUM Current Custody Level:" at bounding box center [900, 412] width 850 height 35
type textarea "x"
radio input "false"
click at [889, 504] on div "Custody Level:" at bounding box center [930, 500] width 850 height 35
click at [1220, 448] on input "No" at bounding box center [1213, 455] width 21 height 15
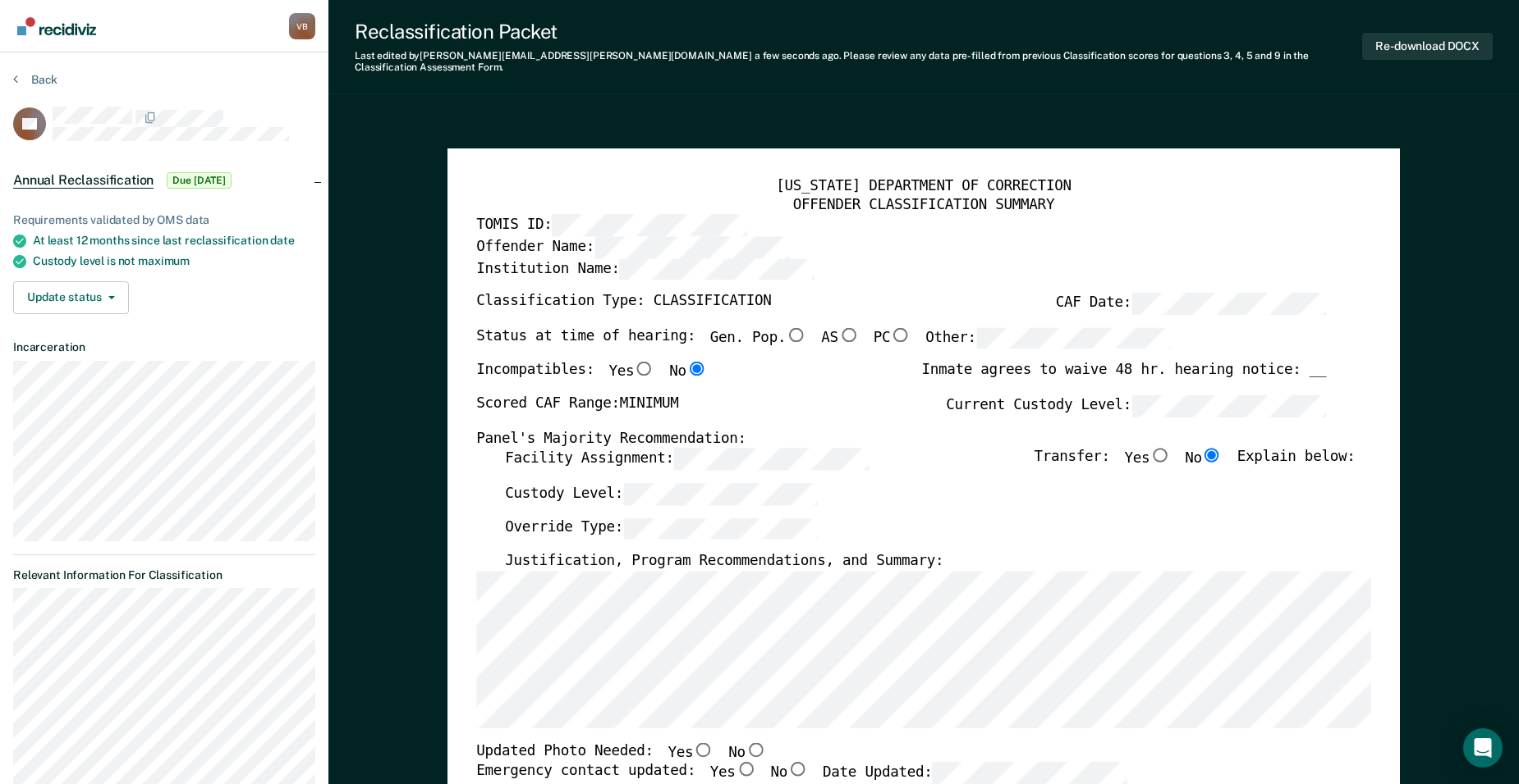
type textarea "x"
radio input "true"
click at [785, 327] on input "Gen. Pop." at bounding box center [796, 335] width 21 height 15
type textarea "x"
radio input "true"
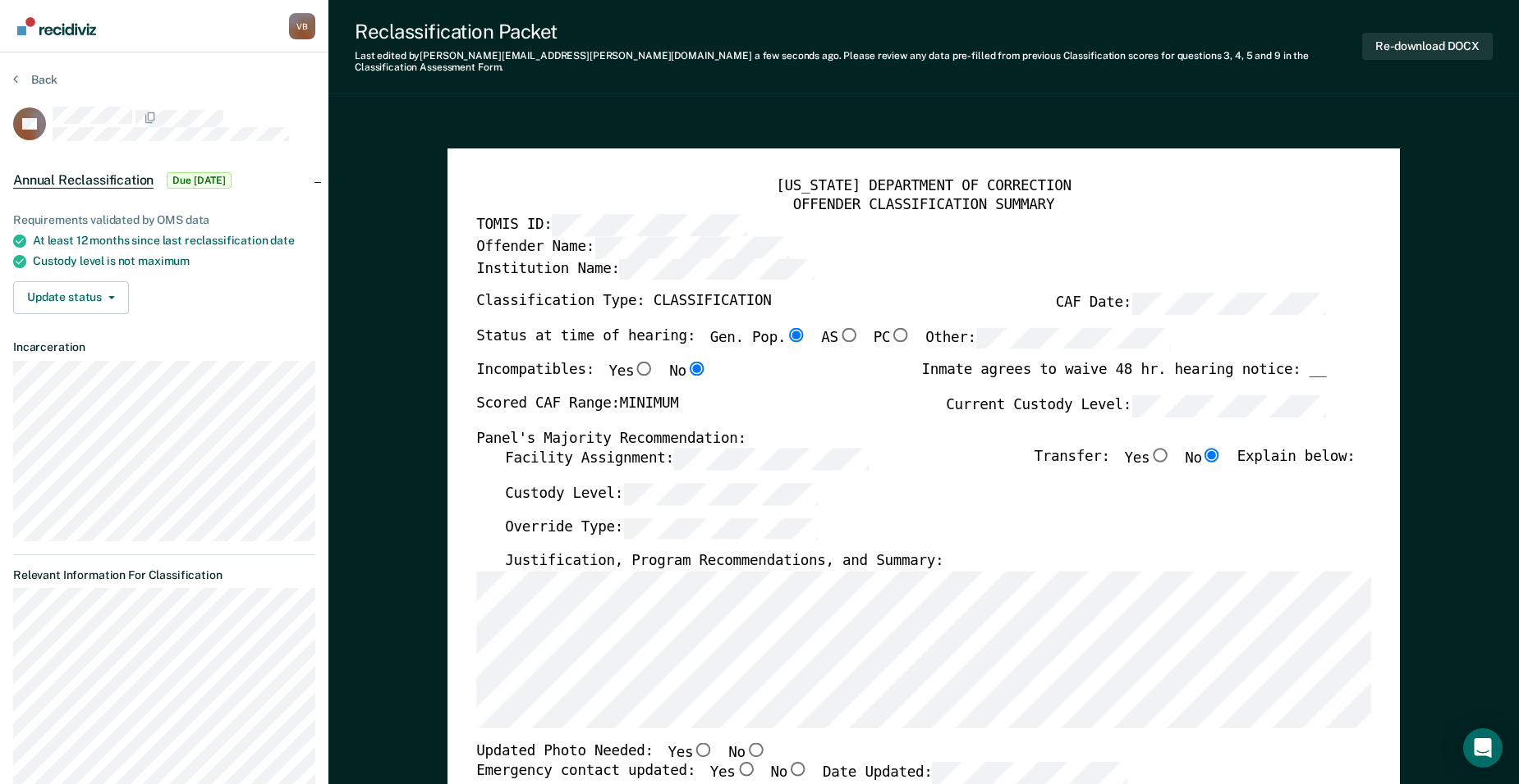
drag, startPoint x: 1054, startPoint y: 225, endPoint x: 1129, endPoint y: 232, distance: 75.3
click at [1055, 237] on div "Offender Name:" at bounding box center [900, 248] width 850 height 23
type textarea "x"
radio input "false"
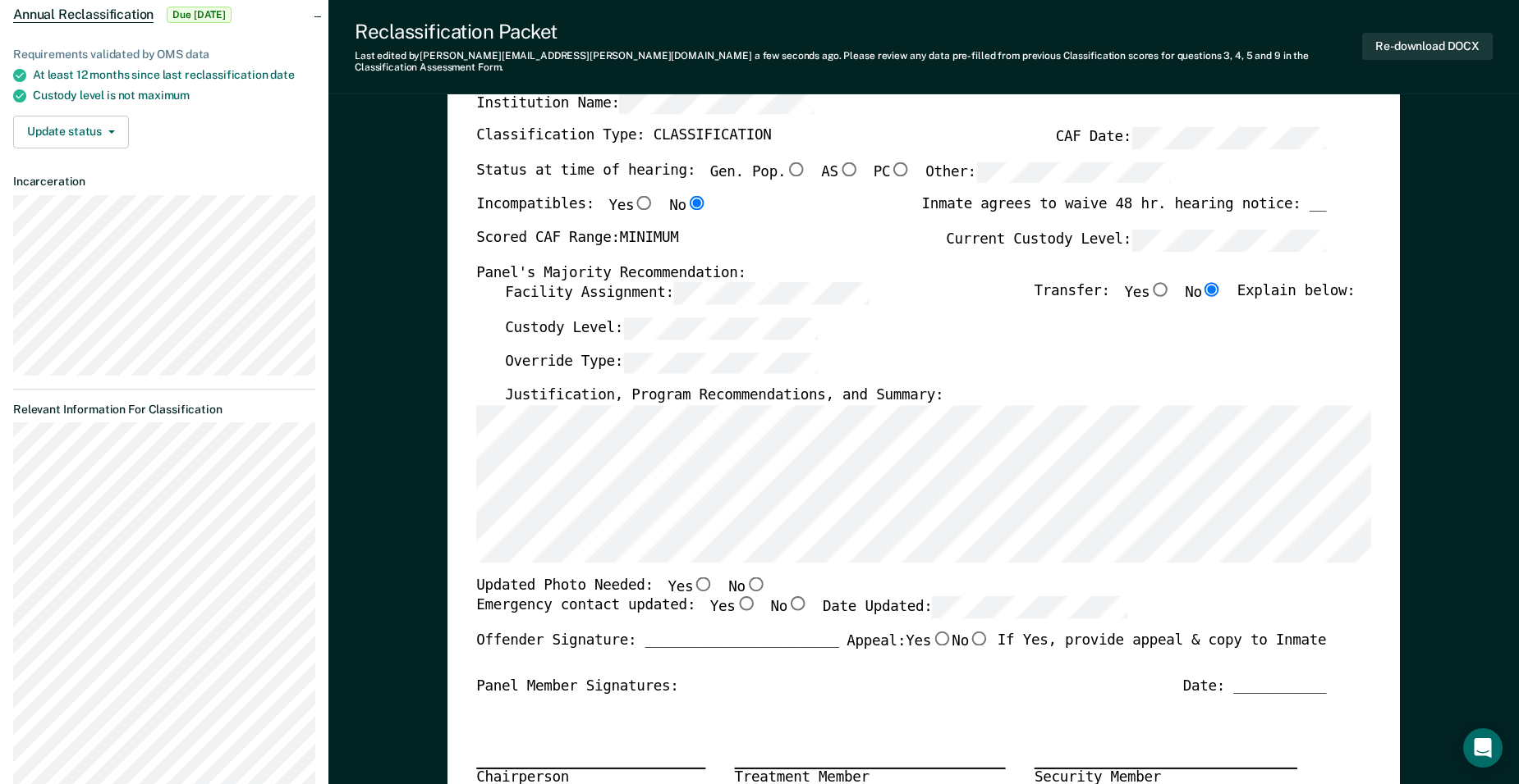
scroll to position [172, 0]
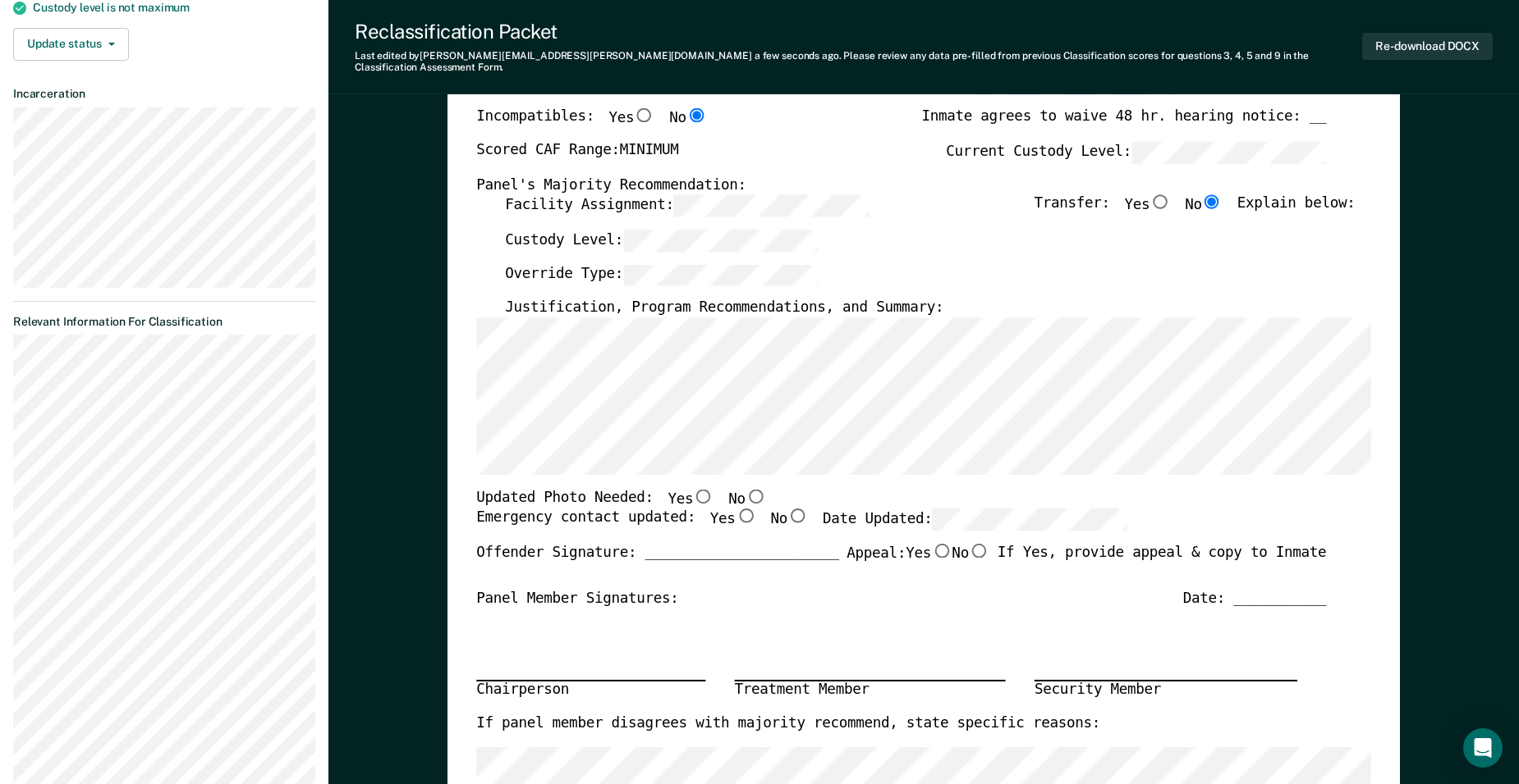
scroll to position [271, 0]
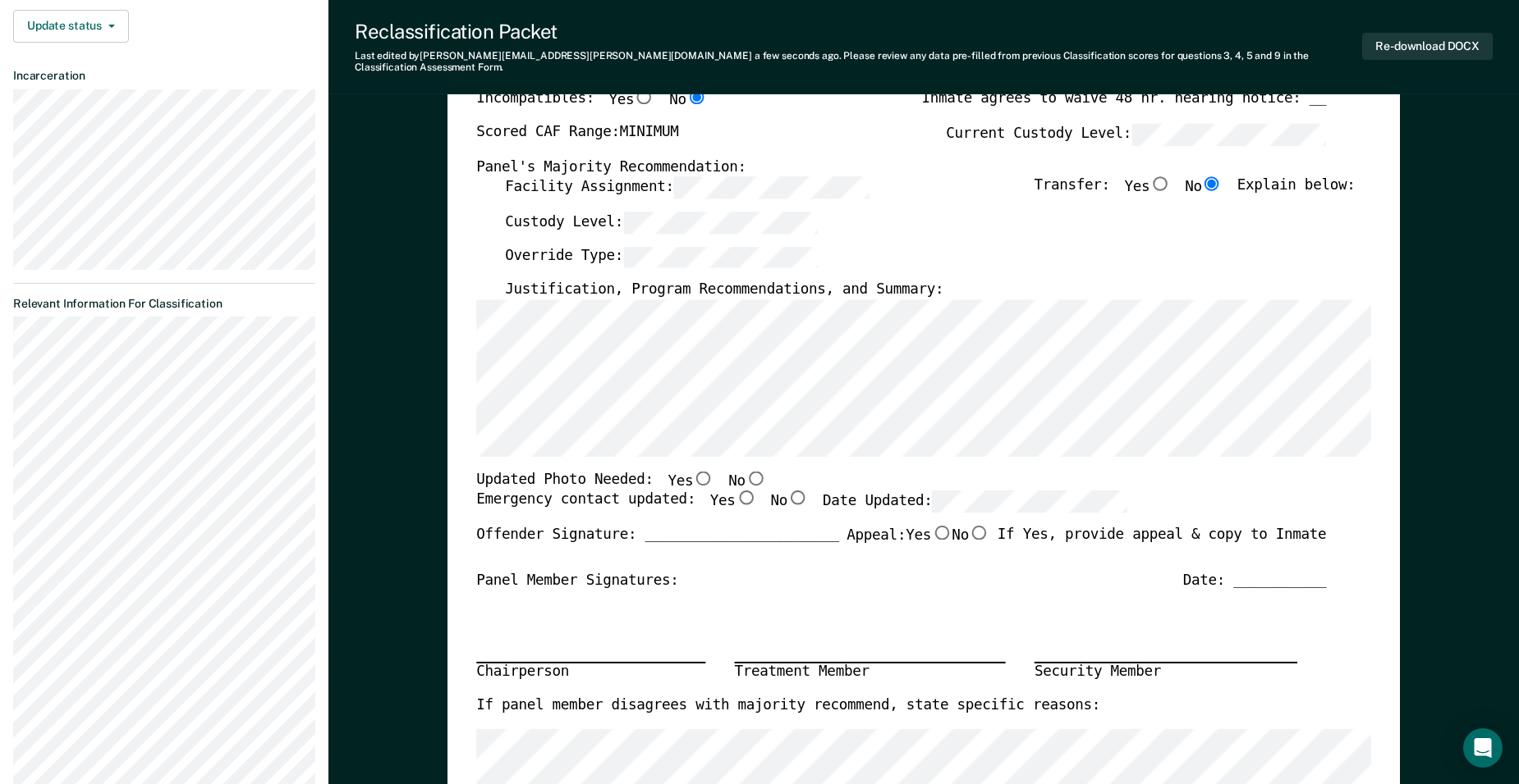
click at [746, 471] on input "No" at bounding box center [756, 479] width 21 height 15
type textarea "x"
radio input "true"
drag, startPoint x: 724, startPoint y: 486, endPoint x: 751, endPoint y: 481, distance: 27.5
click at [735, 491] on input "Yes" at bounding box center [746, 498] width 21 height 15
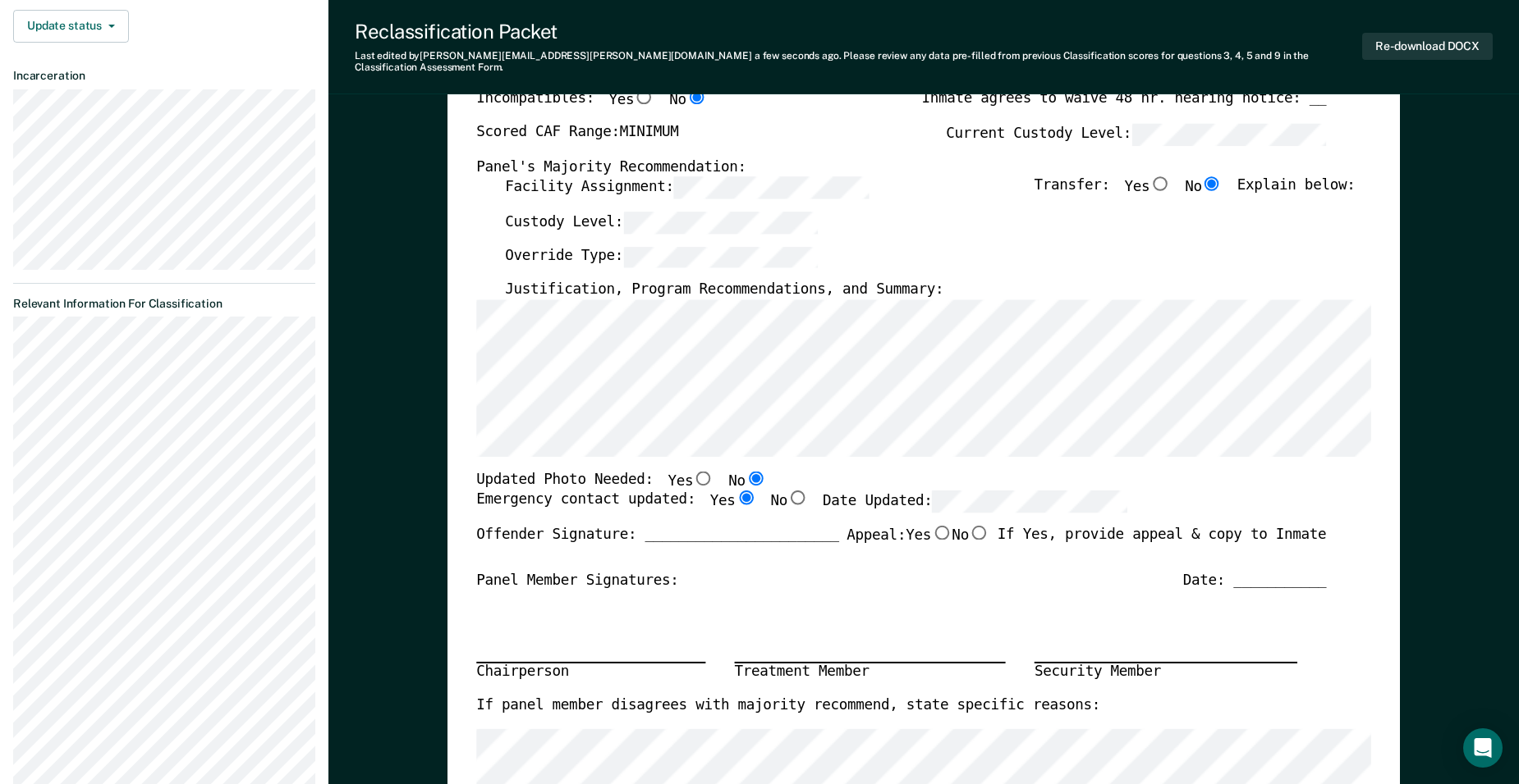
type textarea "x"
radio input "true"
click at [1007, 623] on div "Chairperson Treatment Member Security Member" at bounding box center [900, 643] width 850 height 106
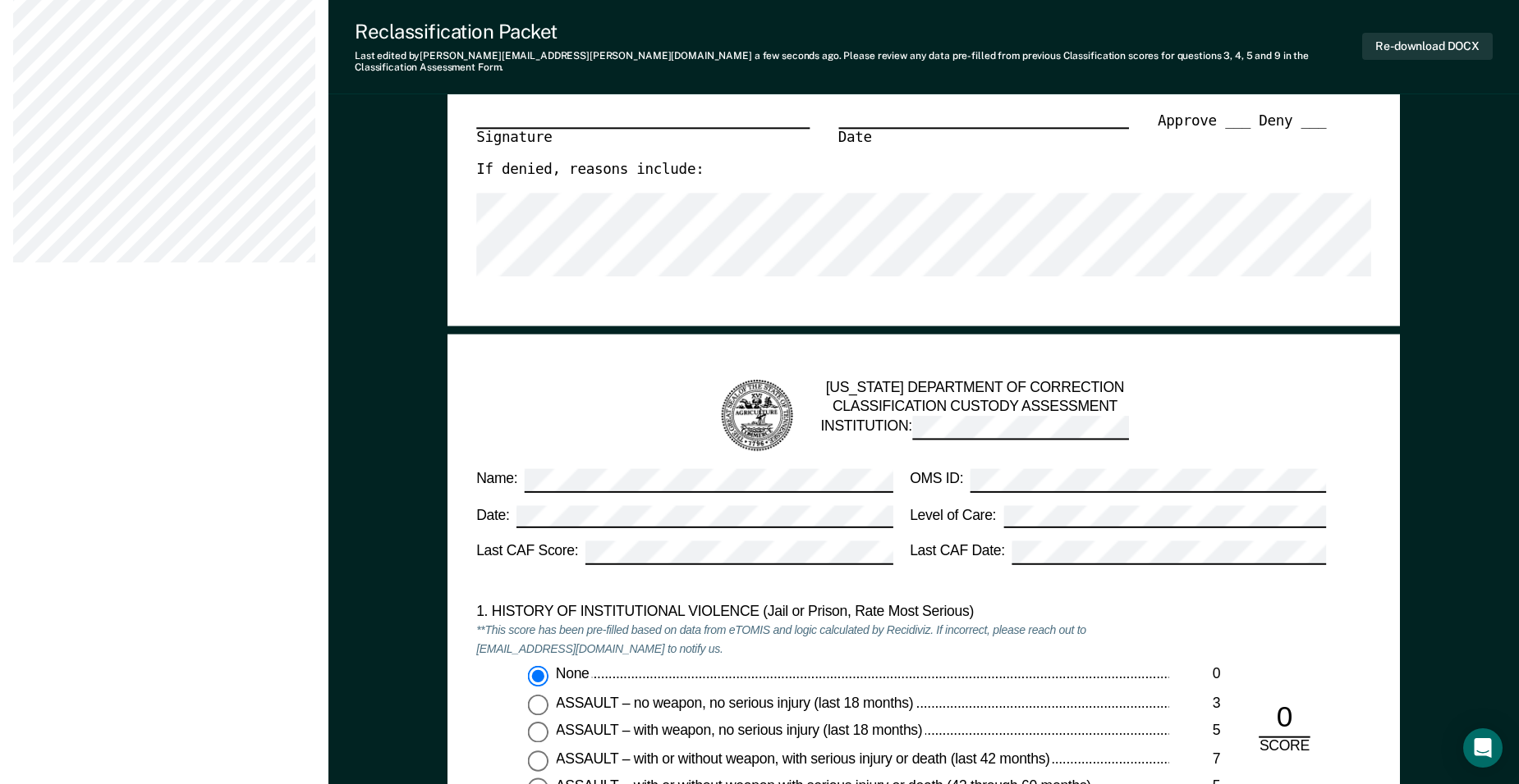
scroll to position [1081, 0]
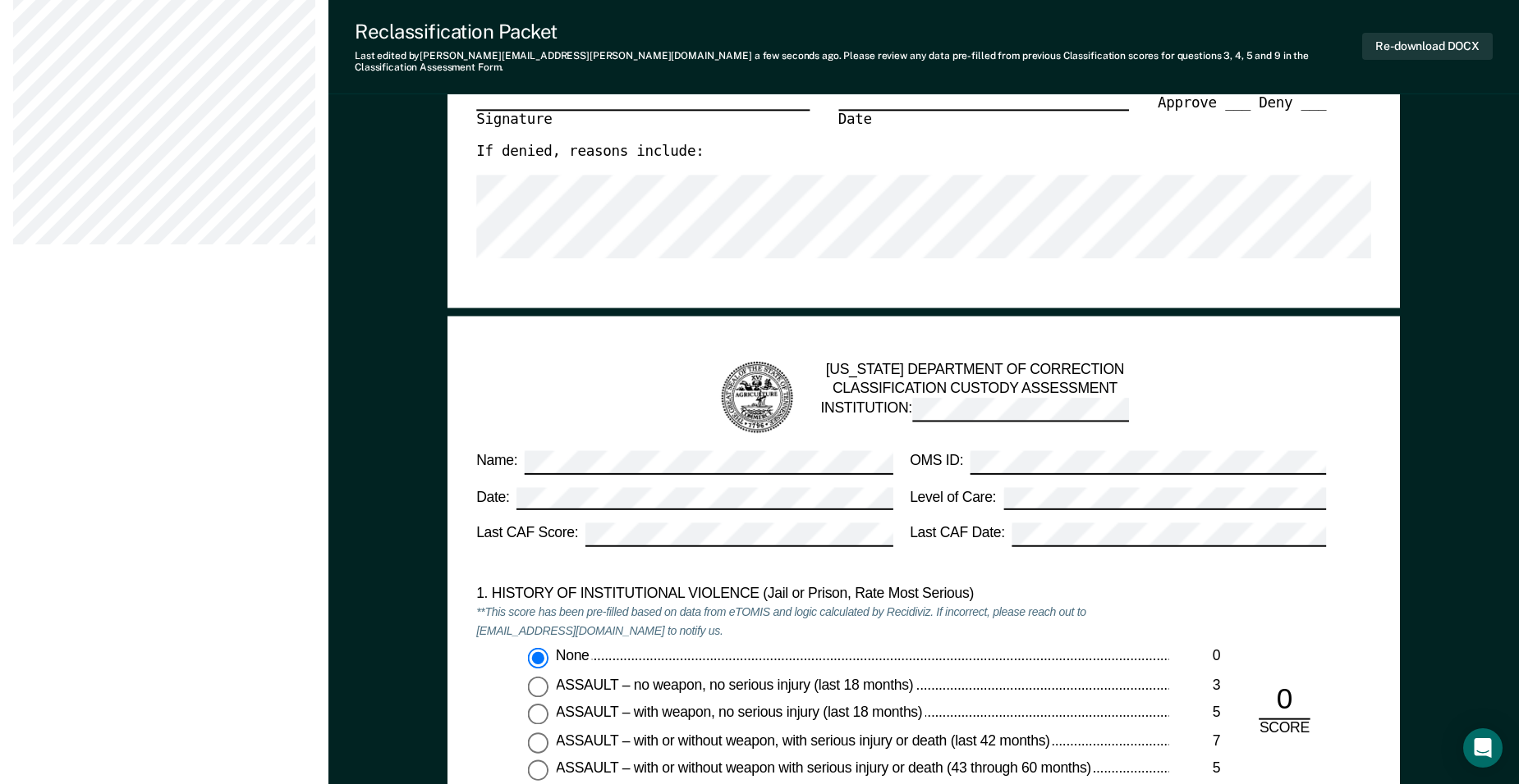
click at [1203, 421] on div "TENNESSEE DEPARTMENT OF CORRECTION CLASSIFICATION CUSTODY ASSESSMENT INSTITUTIO…" at bounding box center [924, 398] width 867 height 77
click at [1290, 597] on div "1. HISTORY OF INSTITUTIONAL VIOLENCE (Jail or Prison, Rate Most Serious) **This…" at bounding box center [923, 710] width 895 height 251
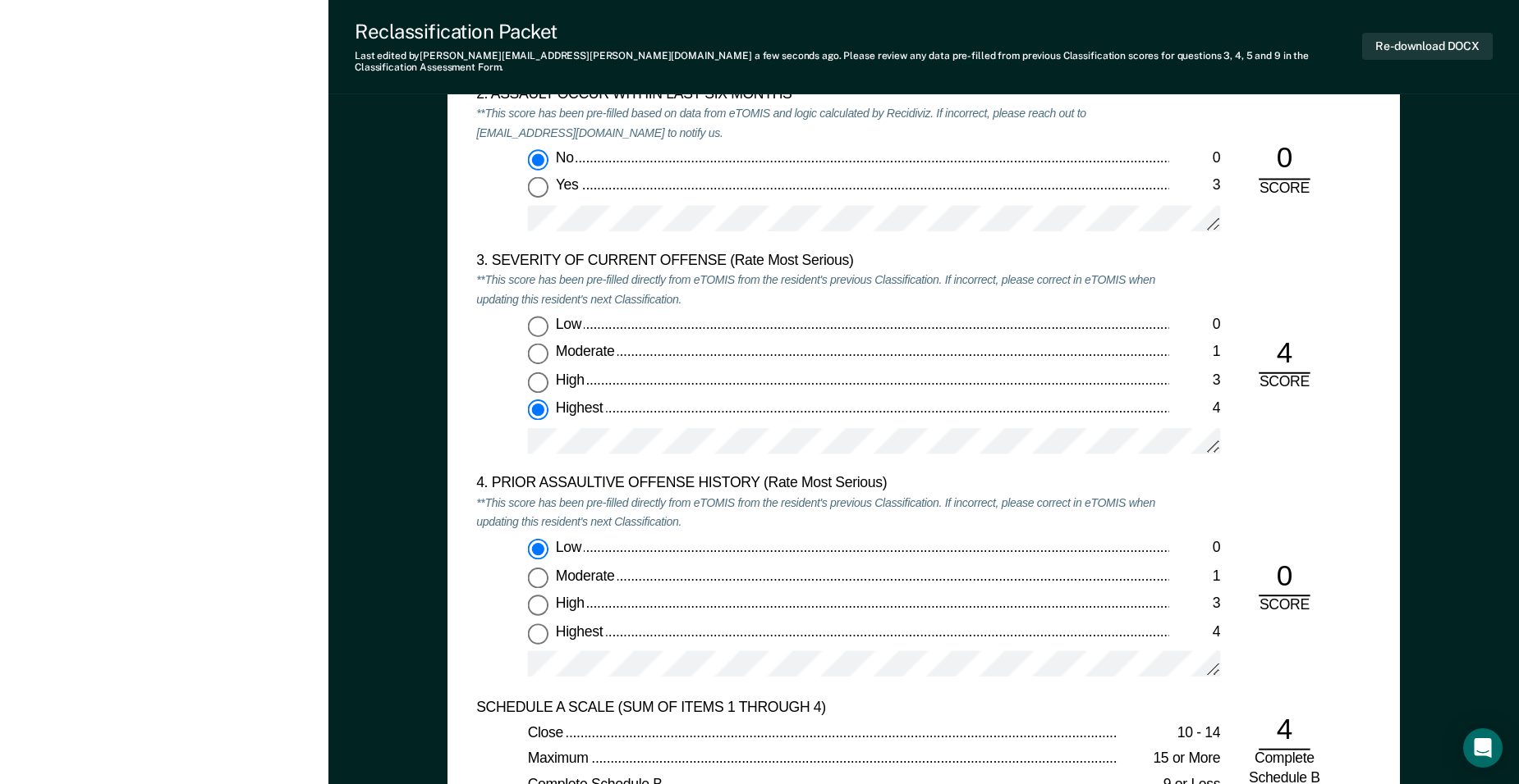
scroll to position [1794, 0]
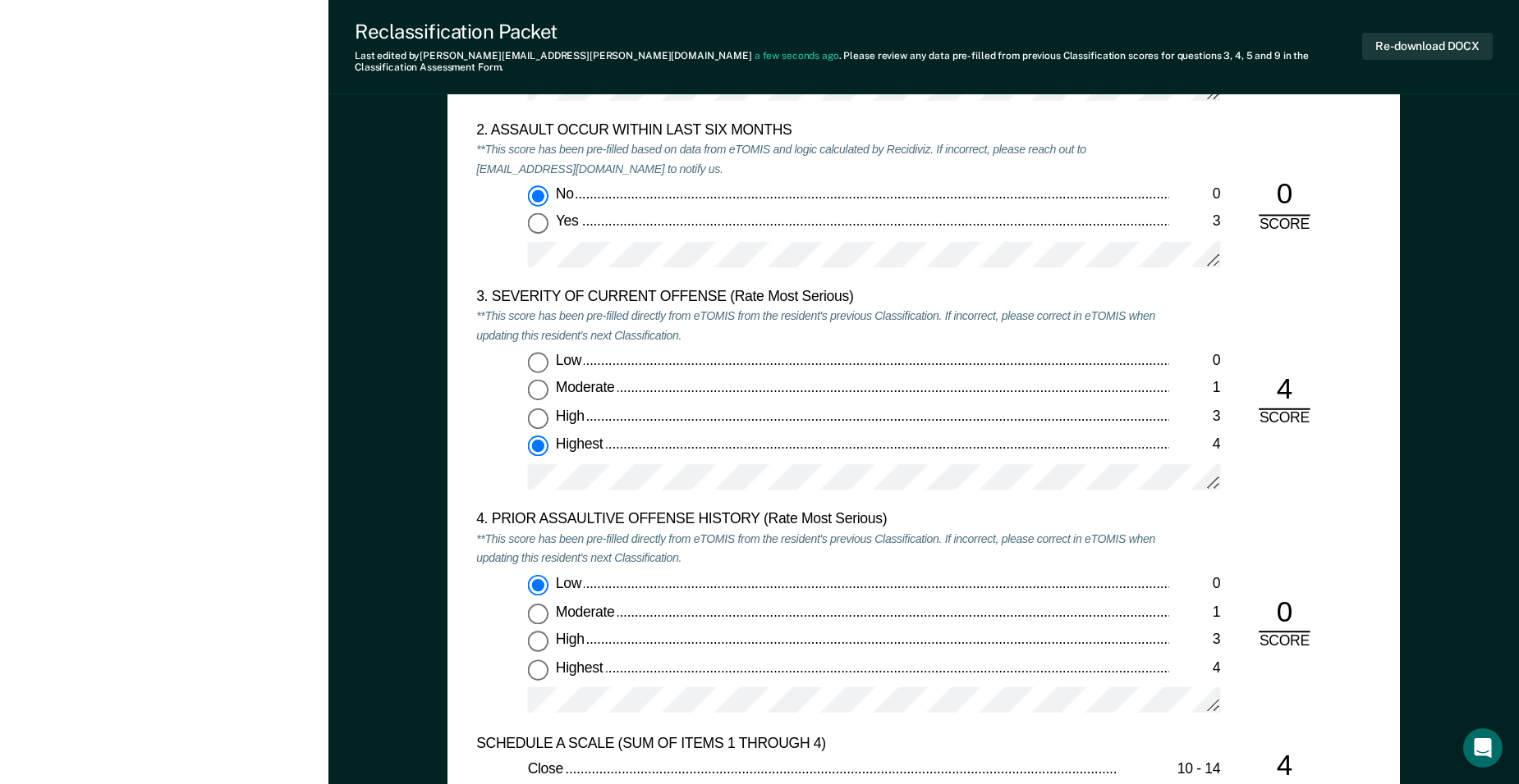
click at [537, 659] on input "Highest 4" at bounding box center [538, 669] width 21 height 21
type textarea "x"
radio input "false"
radio input "true"
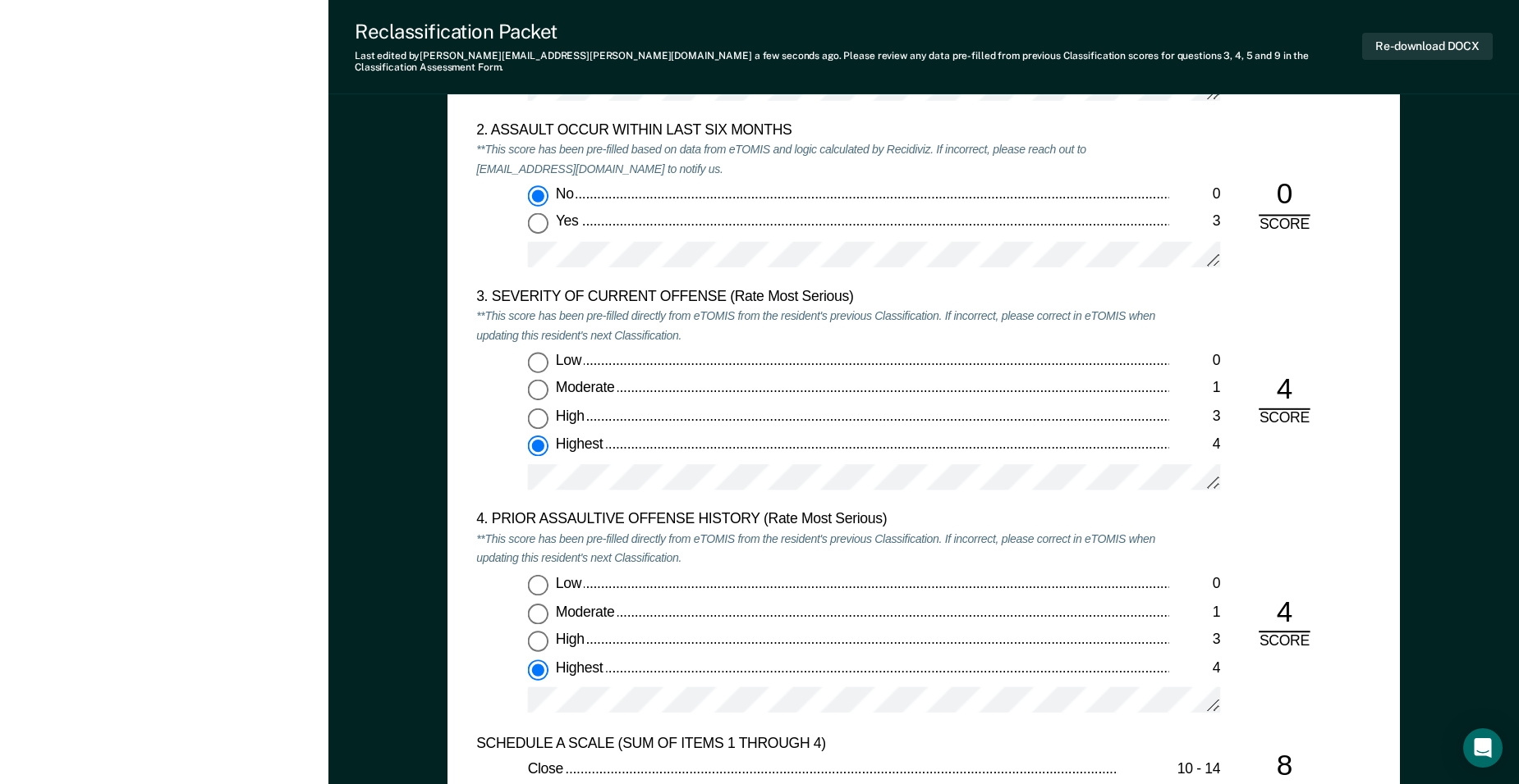
click at [1306, 470] on div "3. SEVERITY OF CURRENT OFFENSE (Rate Most Serious) **This score has been pre-fi…" at bounding box center [923, 400] width 895 height 223
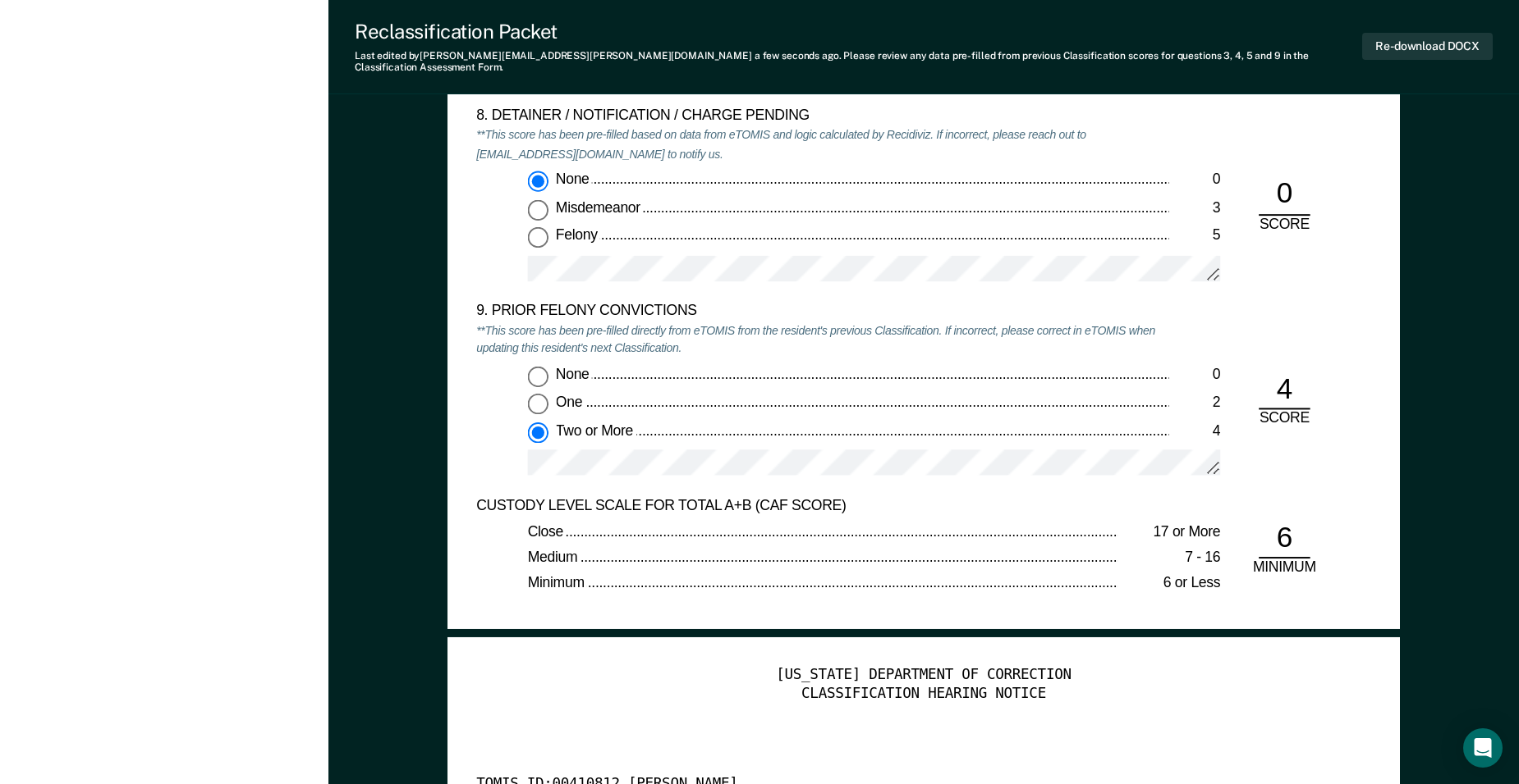
scroll to position [3383, 0]
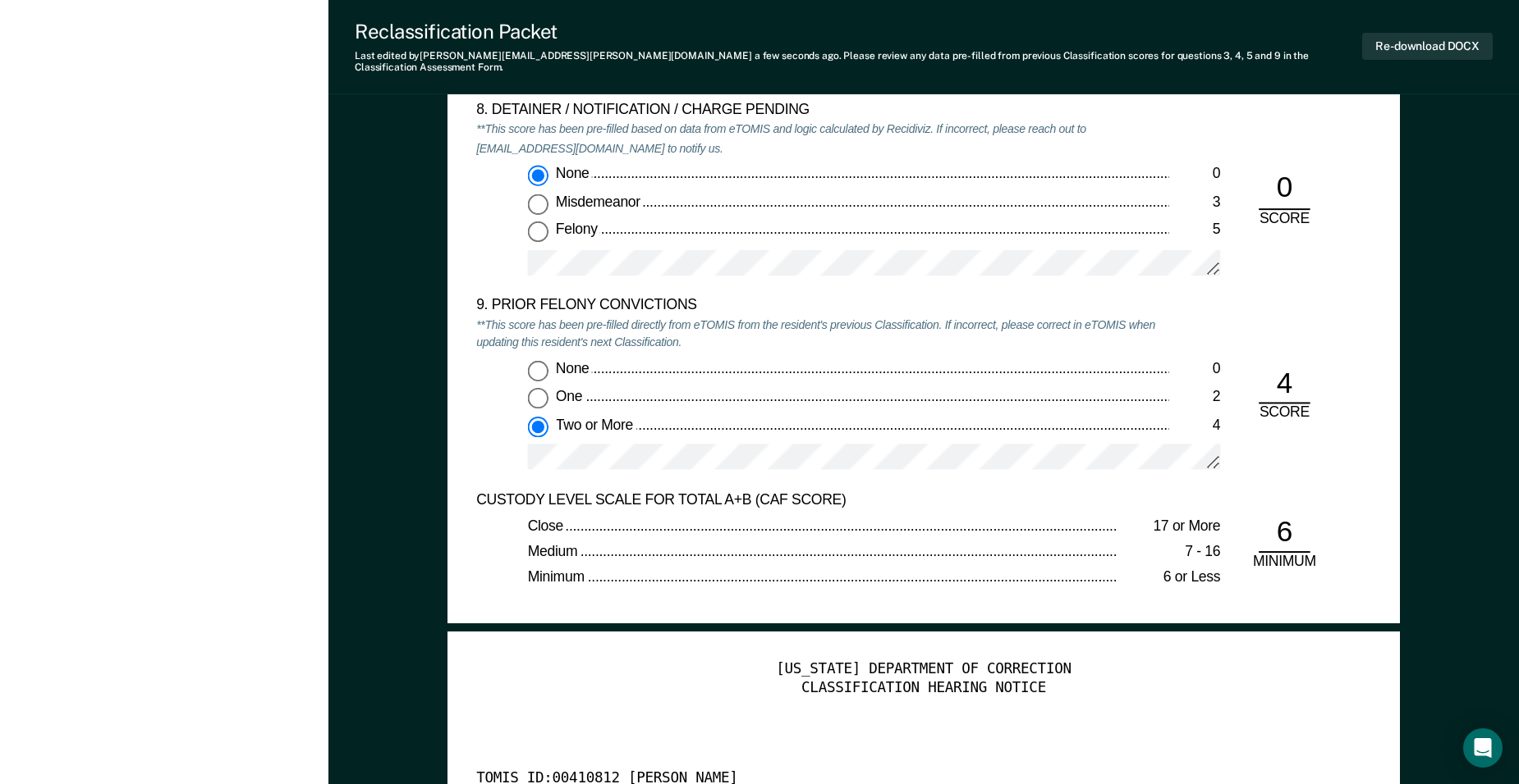
click at [1367, 446] on div "9. PRIOR FELONY CONVICTIONS **This score has been pre-filled directly from eTOM…" at bounding box center [923, 393] width 895 height 194
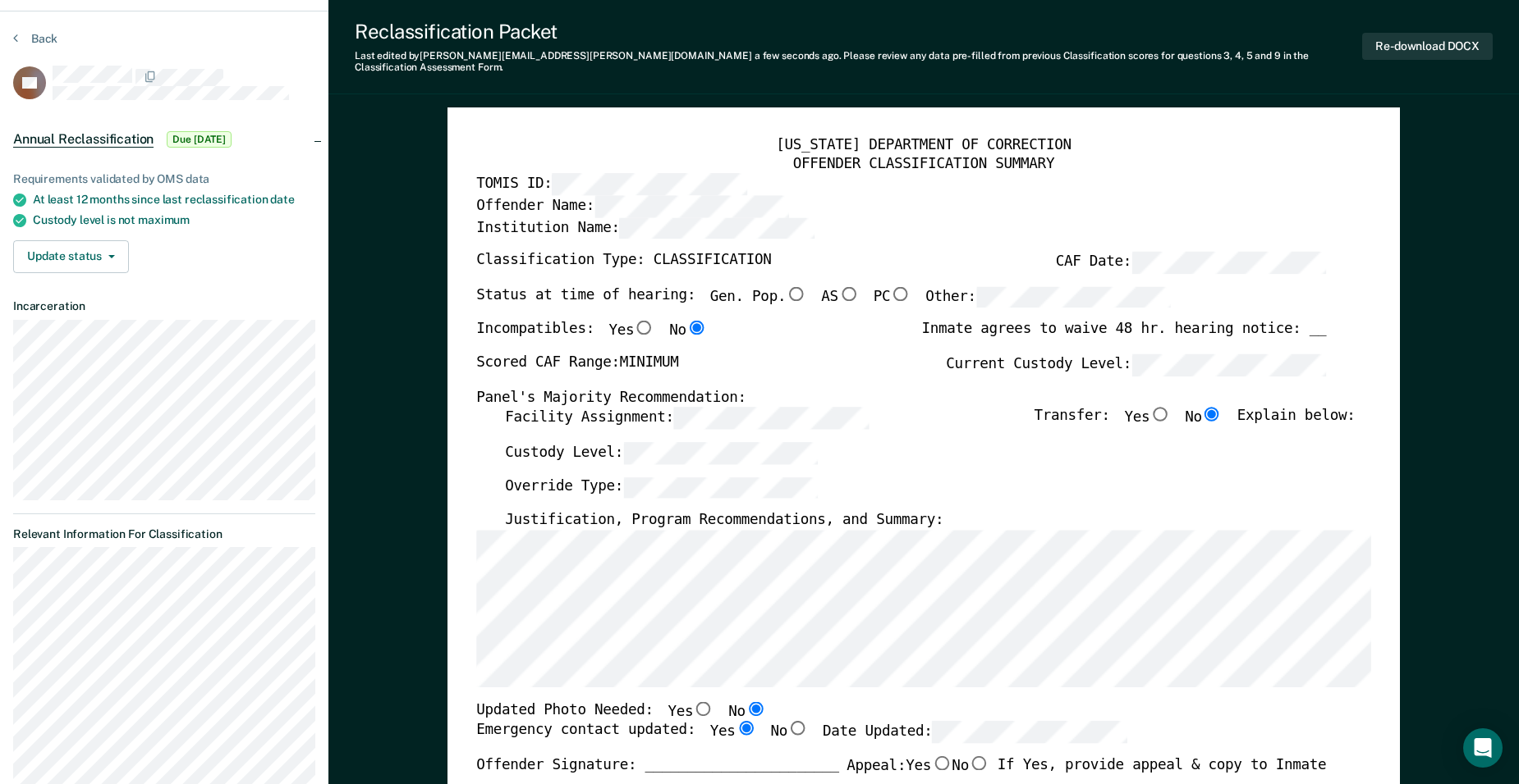
scroll to position [0, 0]
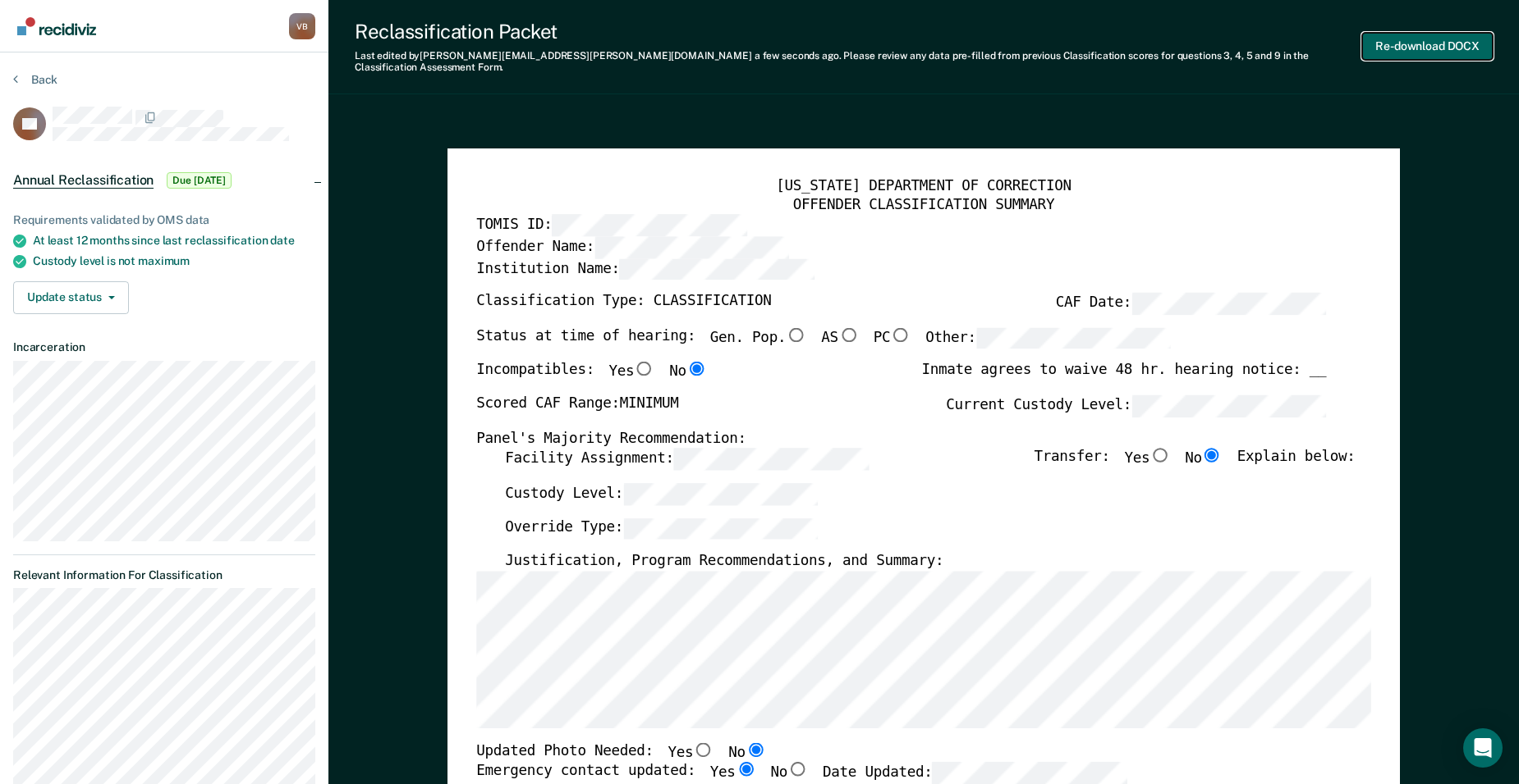
click at [1412, 36] on button "Re-download DOCX" at bounding box center [1428, 46] width 130 height 27
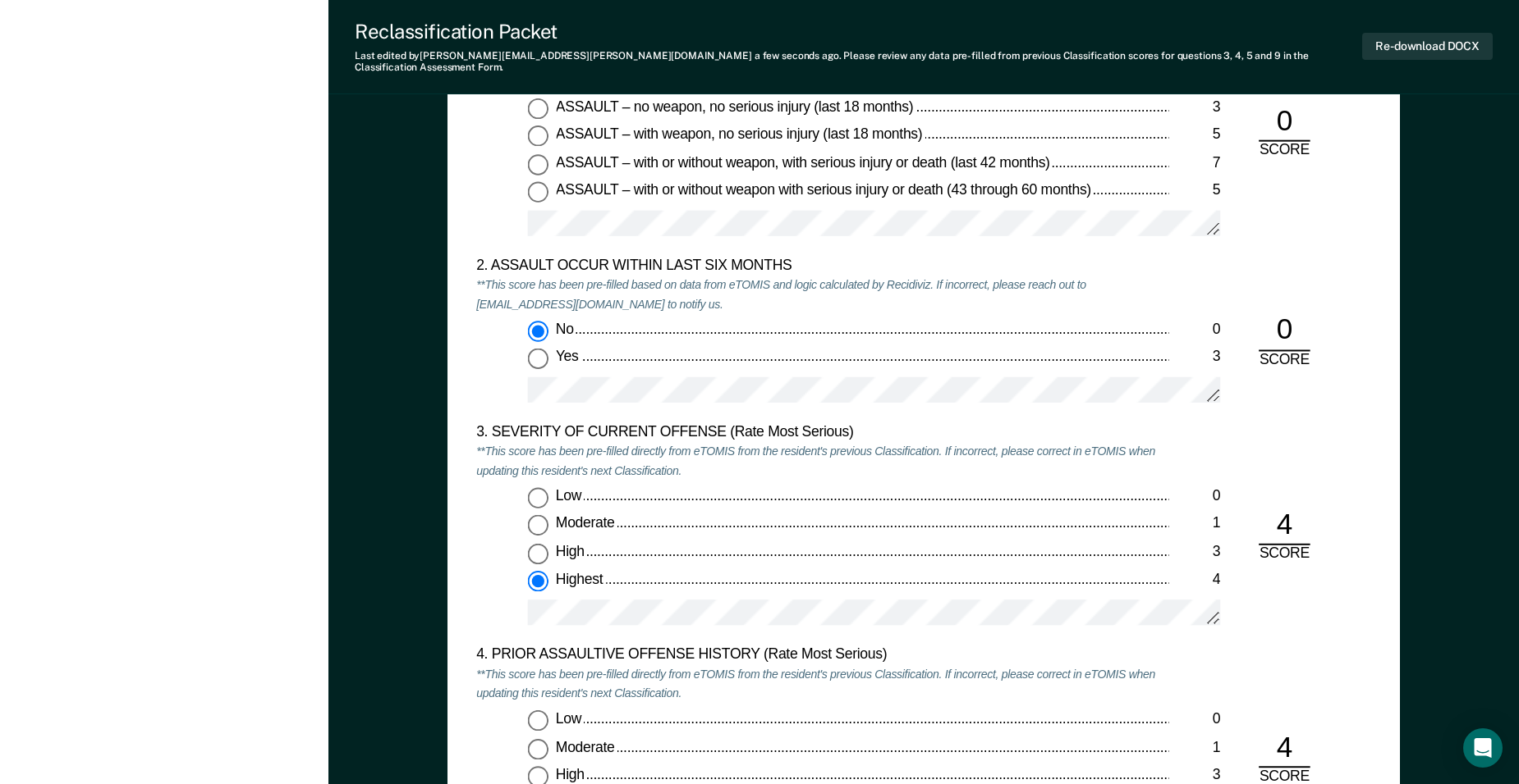
scroll to position [1559, 0]
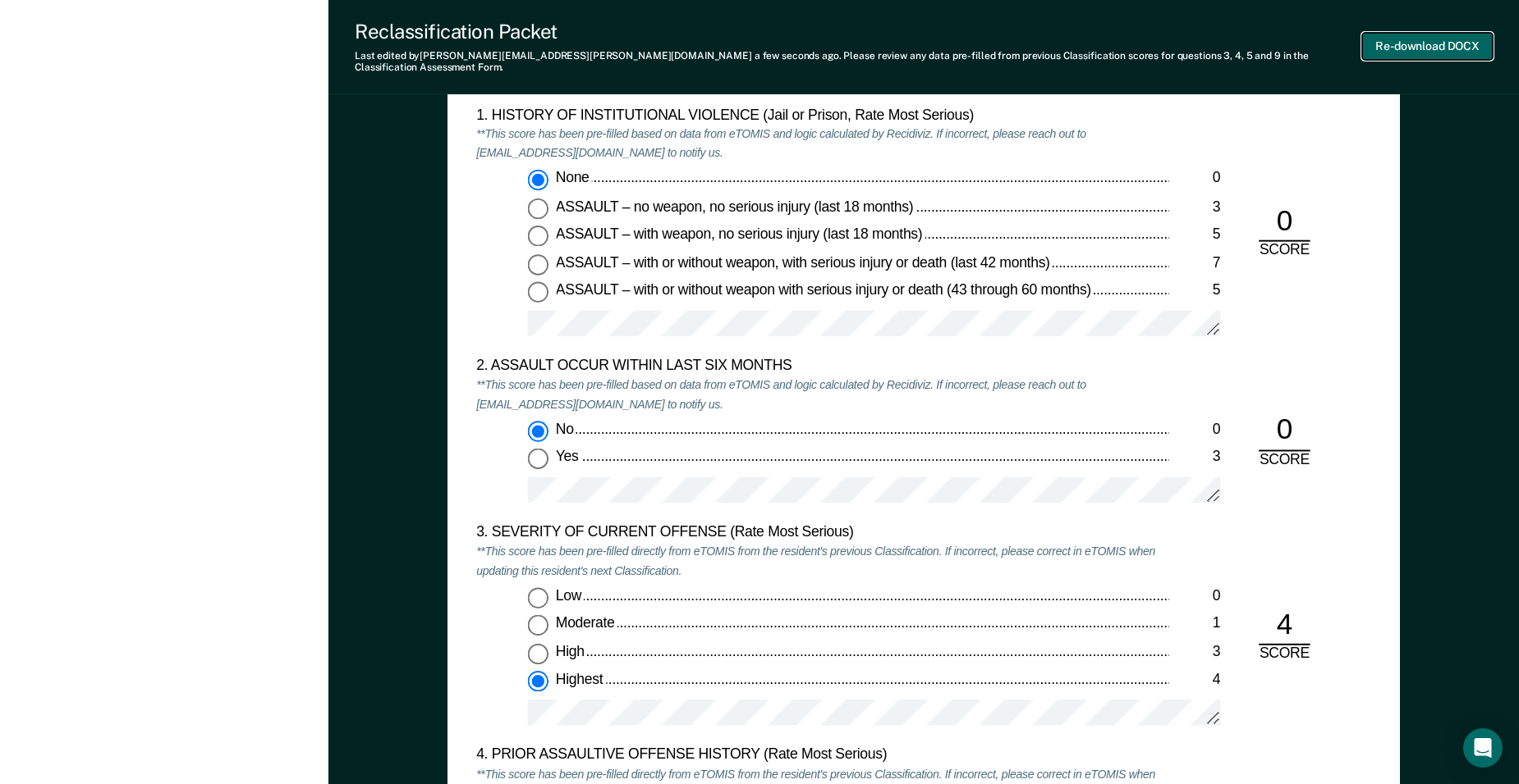
click at [1427, 35] on button "Re-download DOCX" at bounding box center [1428, 46] width 130 height 27
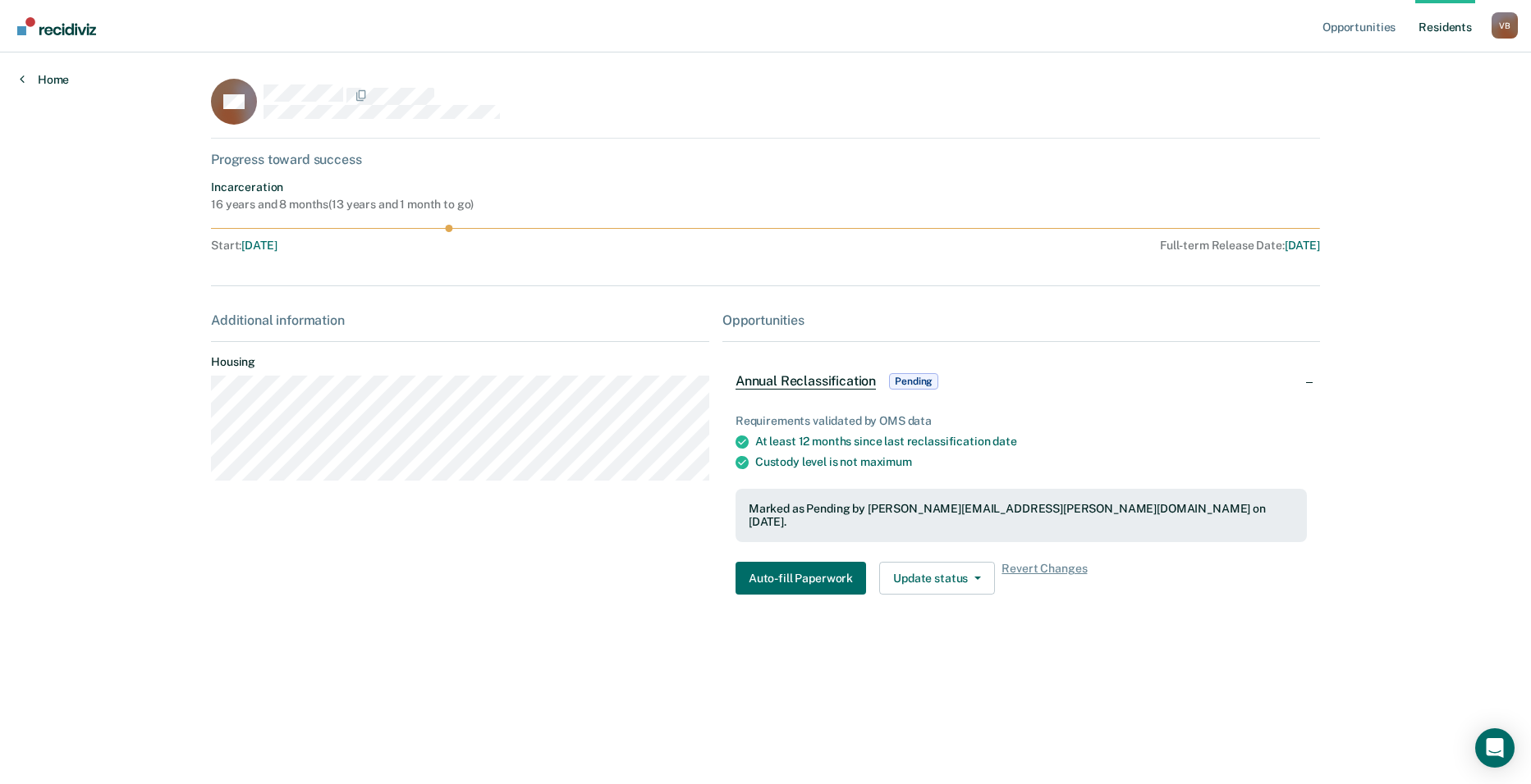
click at [58, 78] on link "Home" at bounding box center [44, 80] width 49 height 15
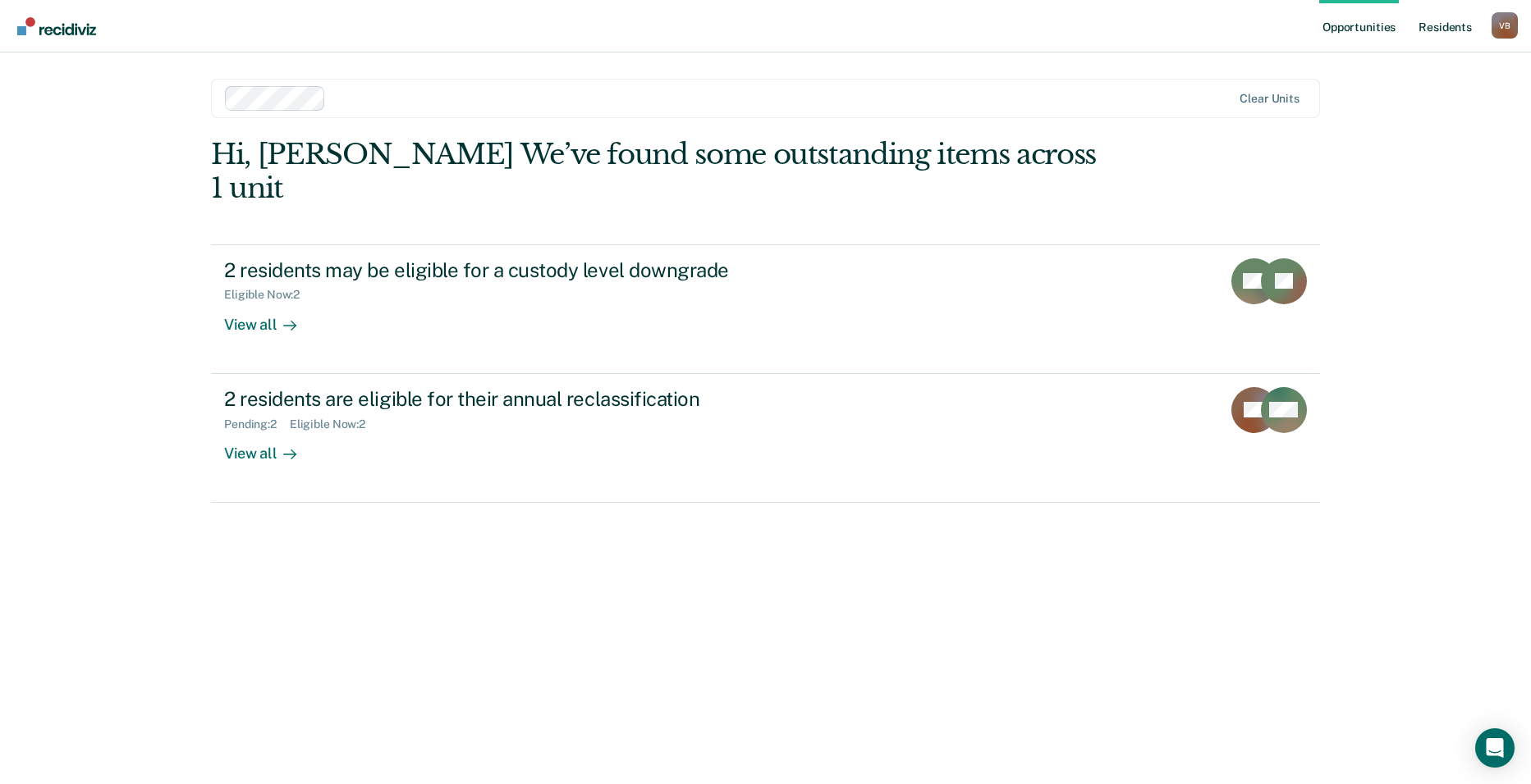
click at [1451, 24] on link "Resident s" at bounding box center [1445, 26] width 60 height 53
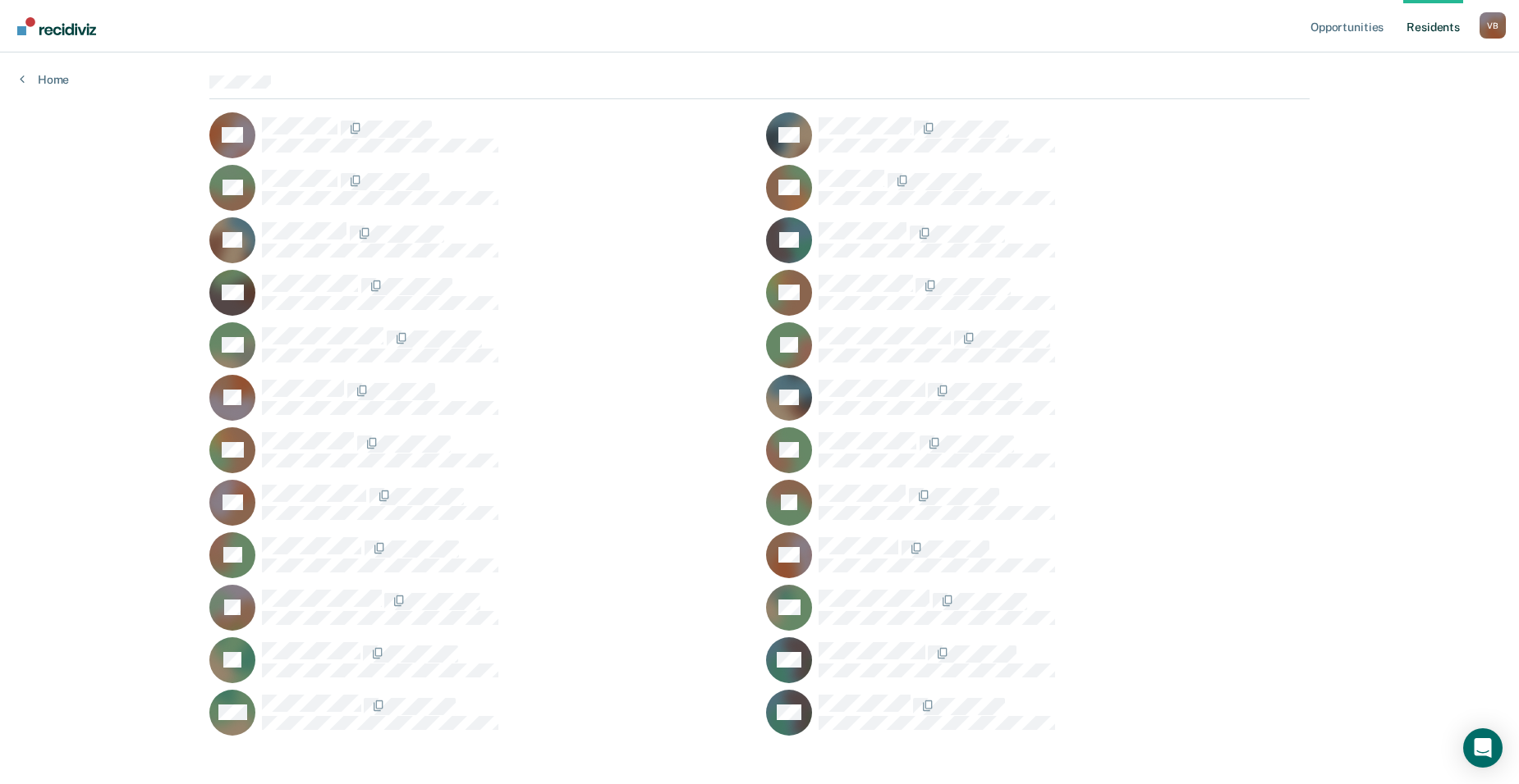
scroll to position [150, 0]
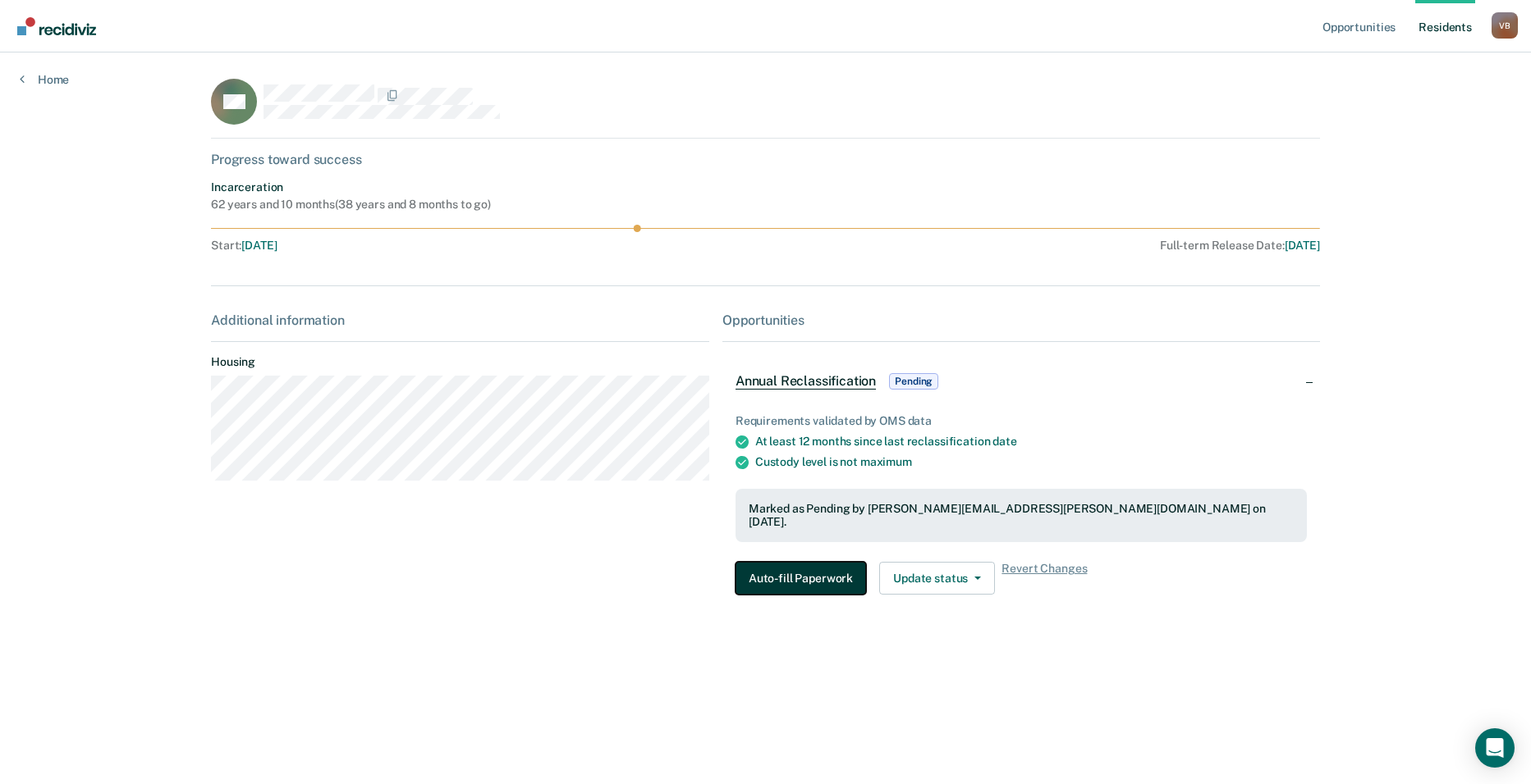
click at [813, 562] on button "Auto-fill Paperwork" at bounding box center [800, 578] width 130 height 33
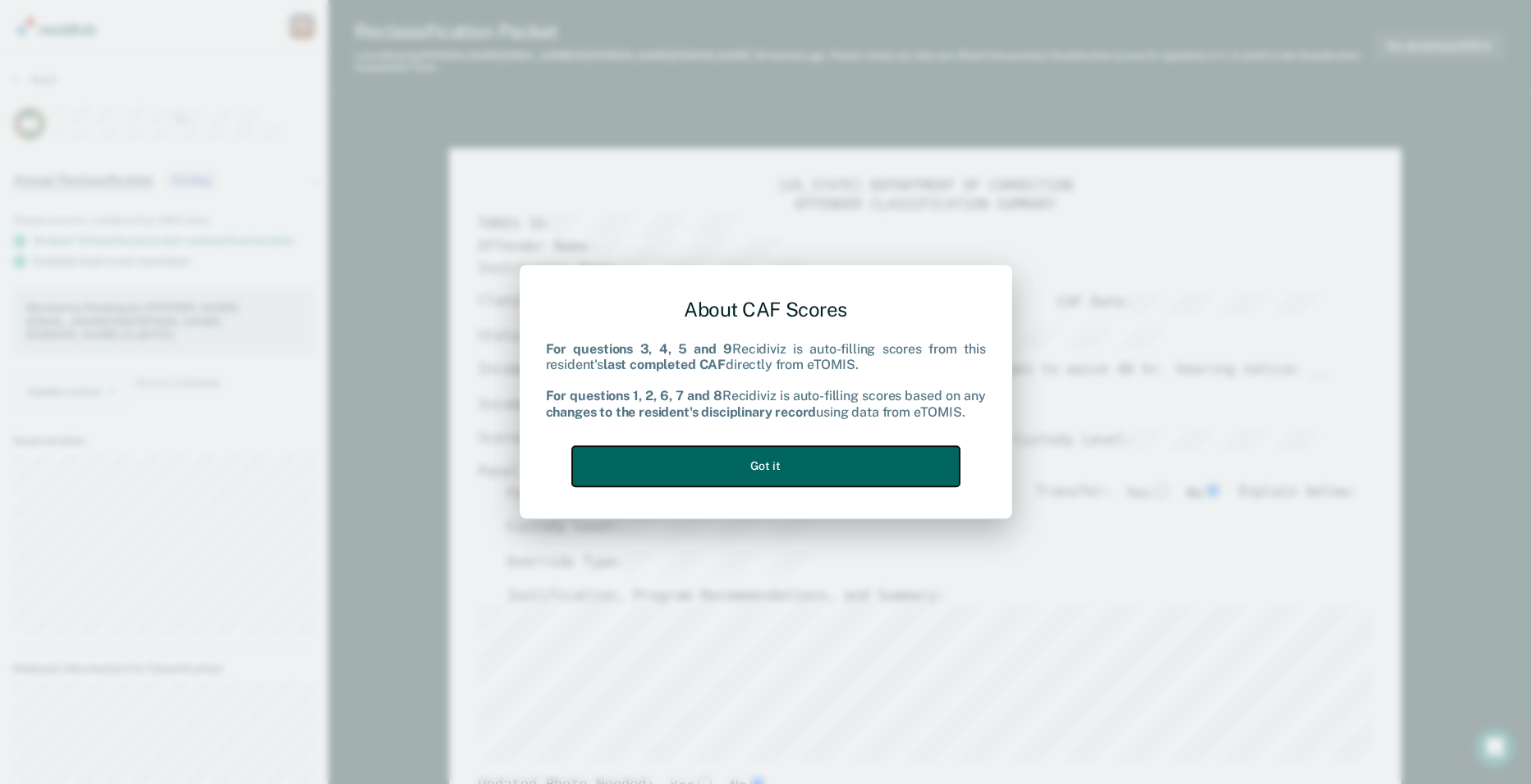
click at [821, 471] on button "Got it" at bounding box center [766, 466] width 387 height 41
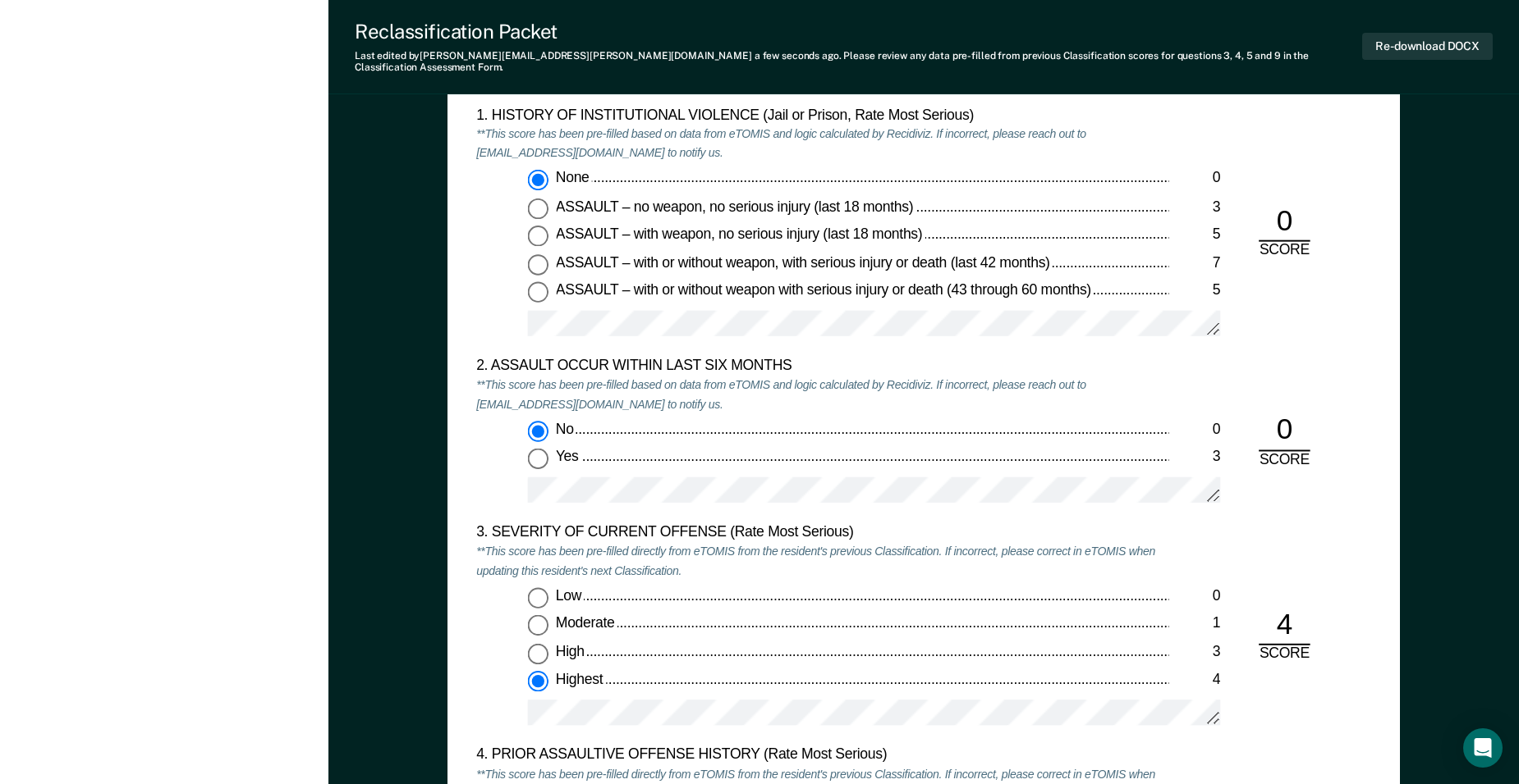
scroll to position [1582, 0]
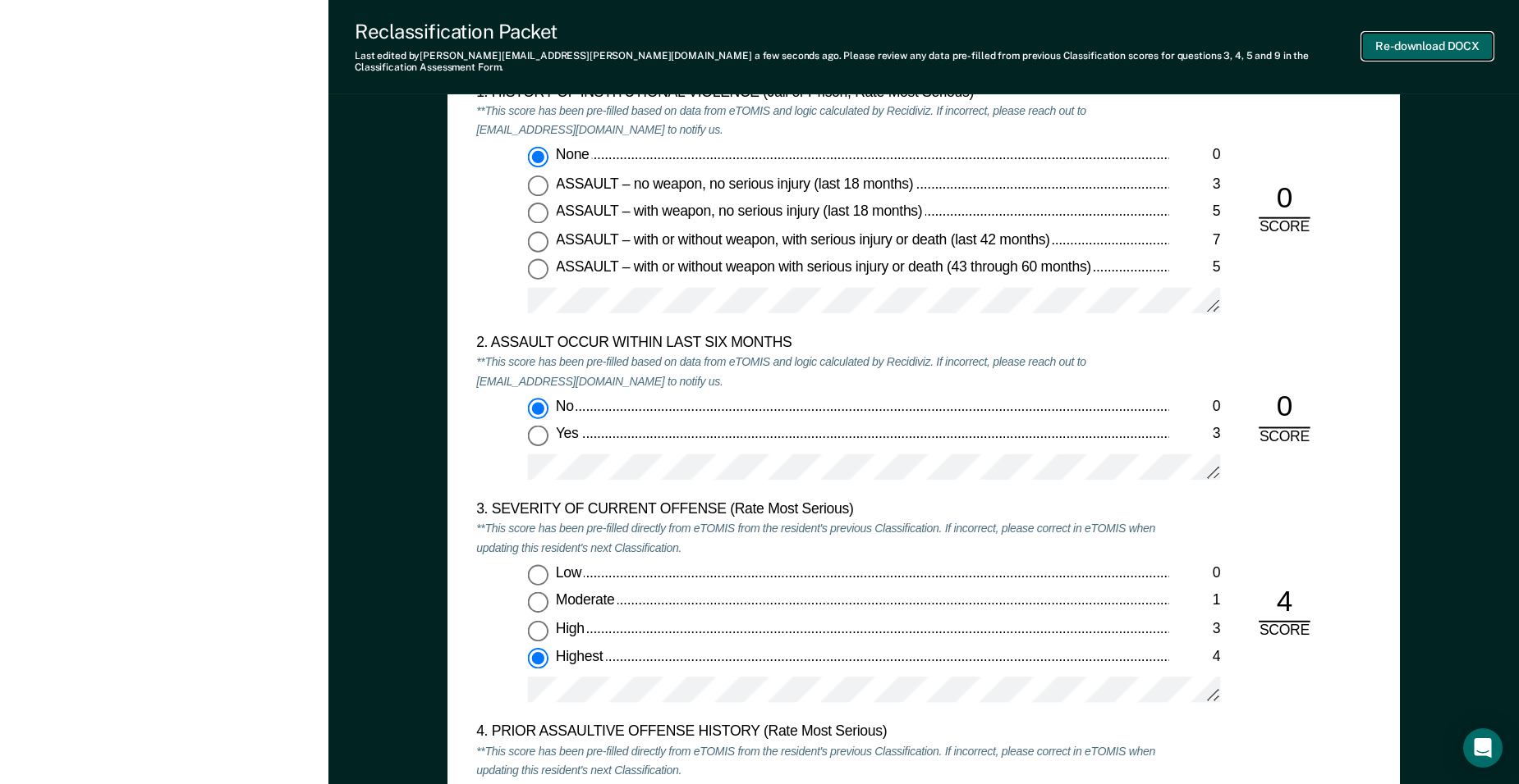
click at [1406, 35] on button "Re-download DOCX" at bounding box center [1428, 46] width 130 height 27
type textarea "x"
